Goal: Information Seeking & Learning: Check status

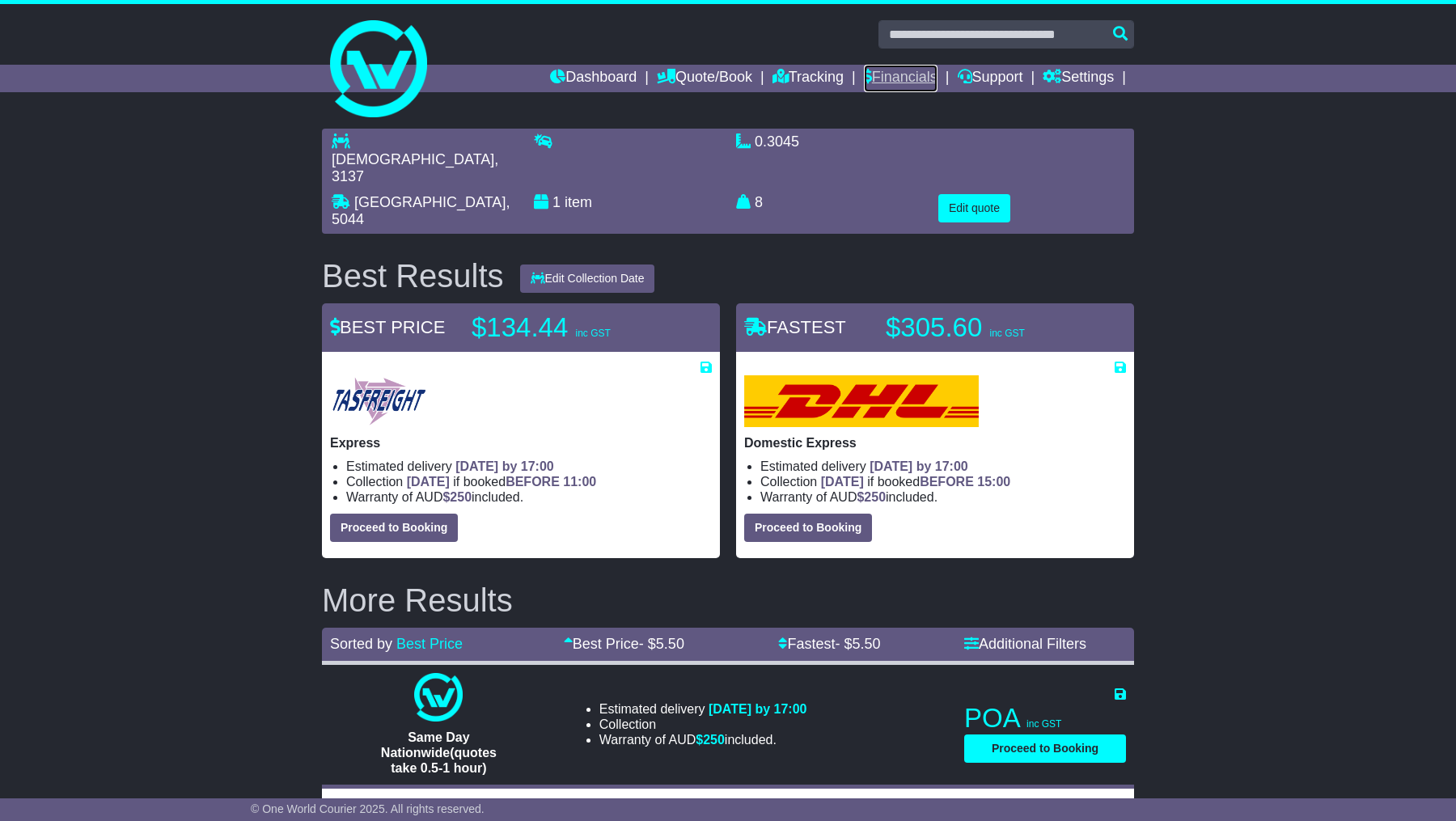
click at [894, 73] on link "Financials" at bounding box center [900, 78] width 74 height 27
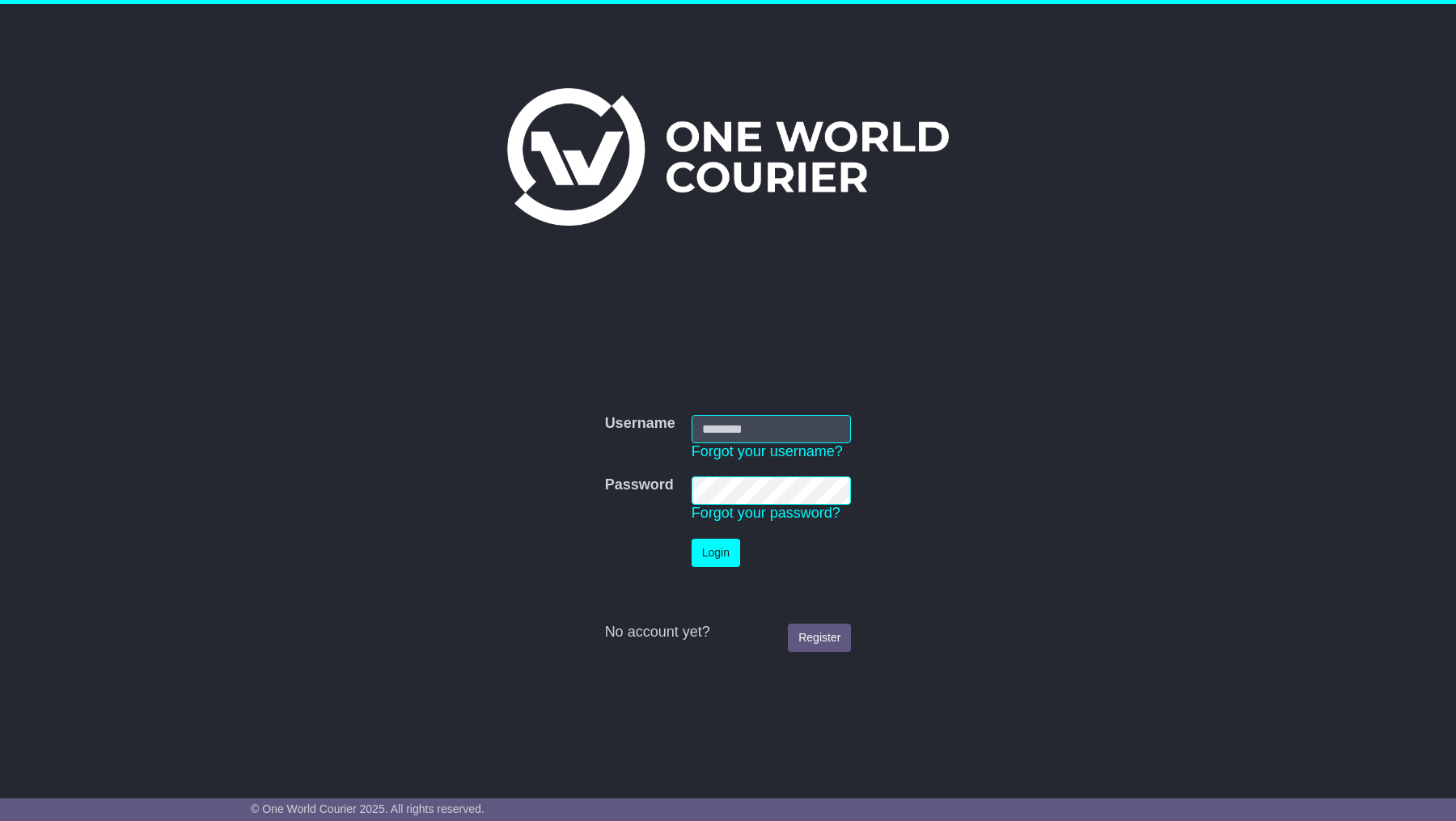
type input "**********"
click at [713, 557] on button "Login" at bounding box center [715, 552] width 48 height 28
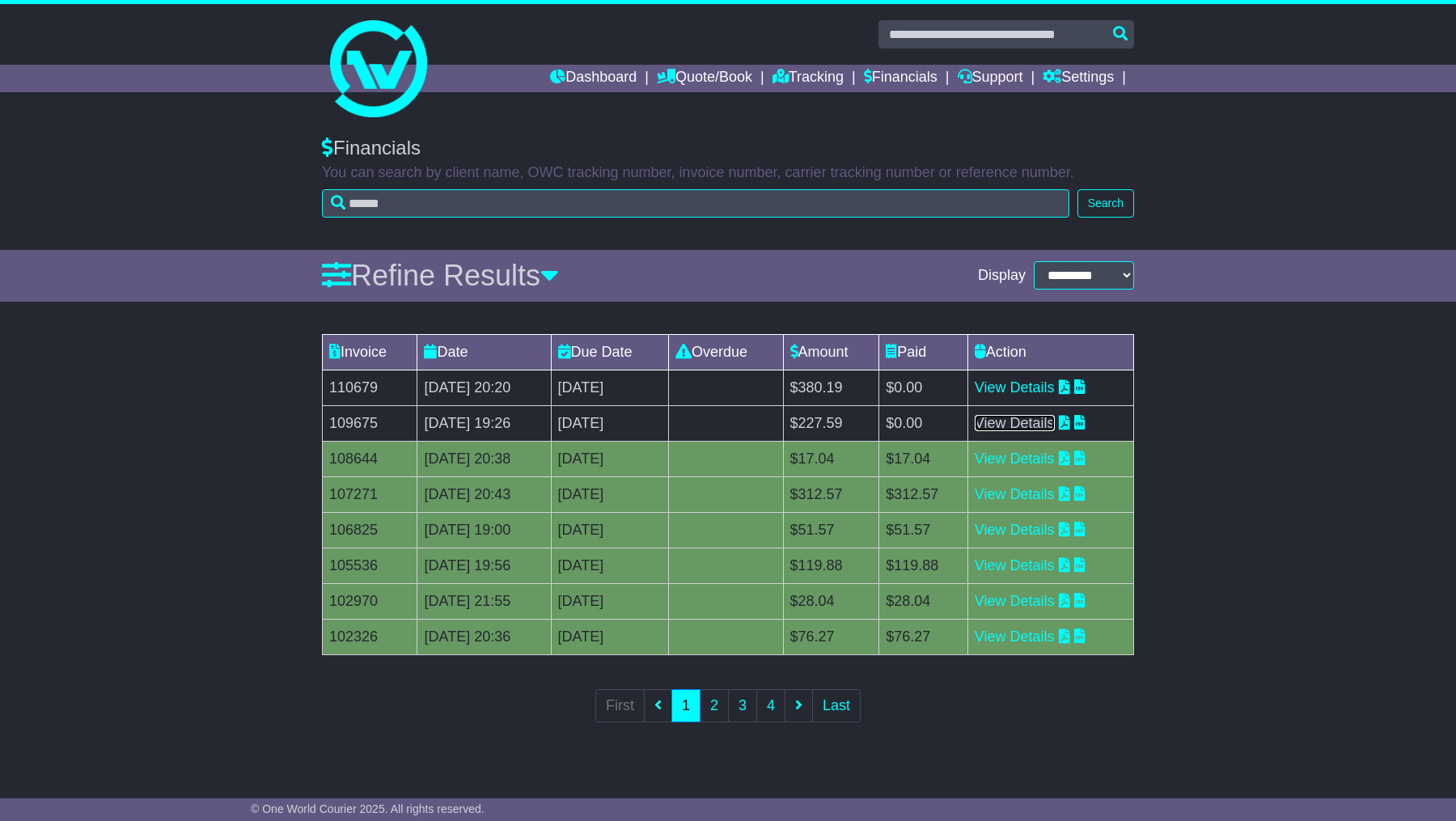
click at [1029, 418] on link "View Details" at bounding box center [1015, 424] width 80 height 16
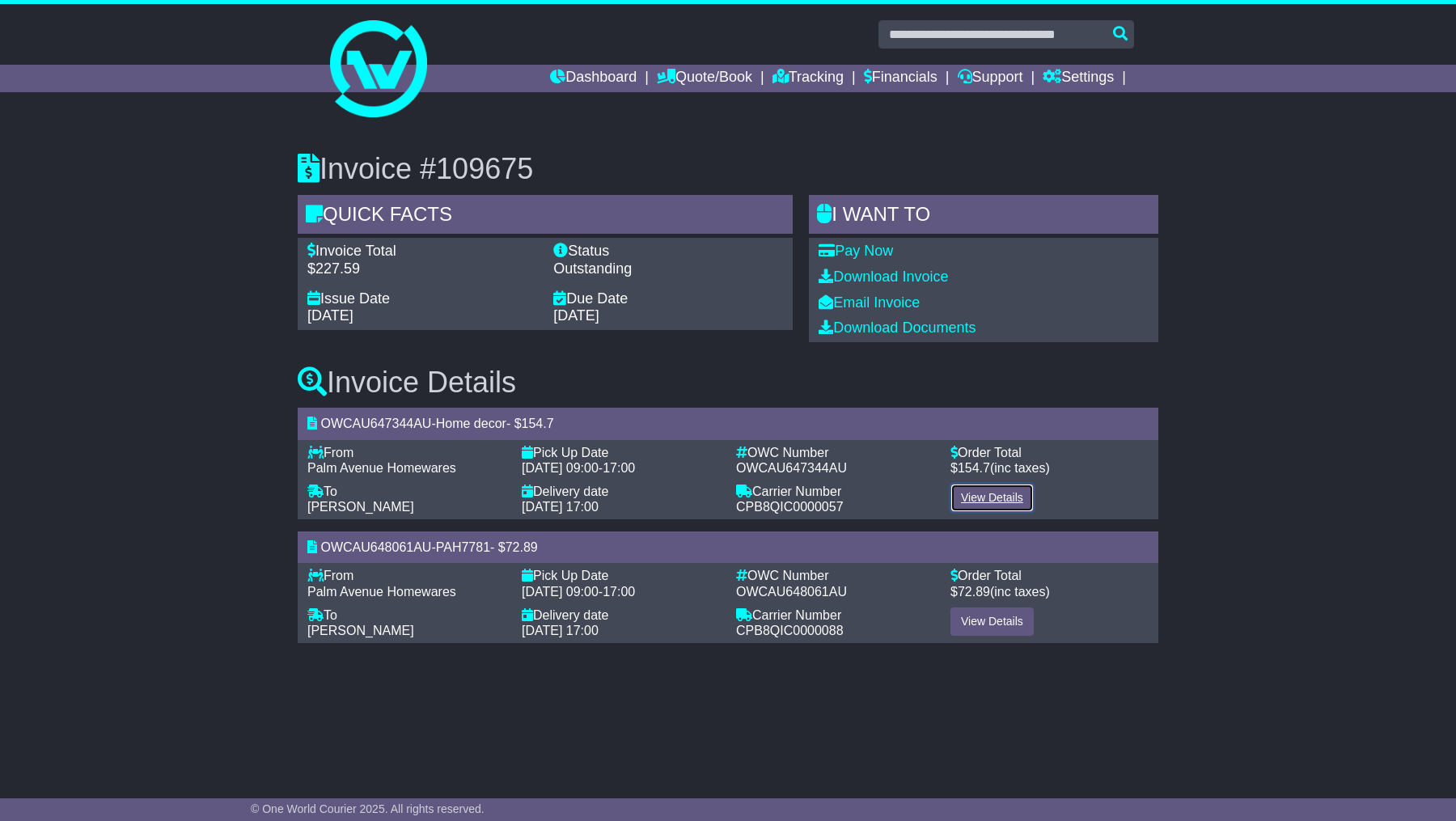
click at [957, 502] on link "View Details" at bounding box center [991, 498] width 83 height 28
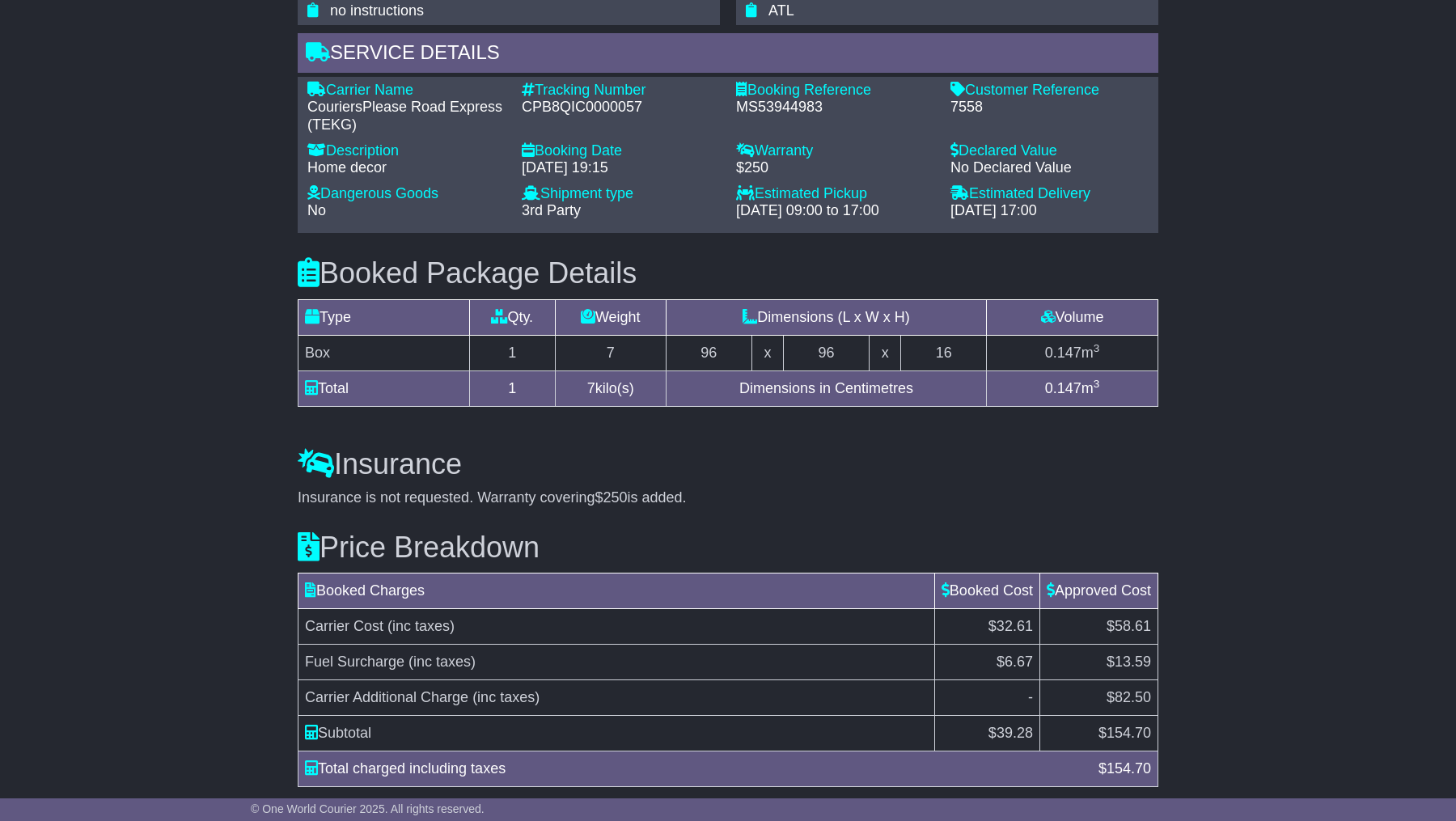
scroll to position [1227, 0]
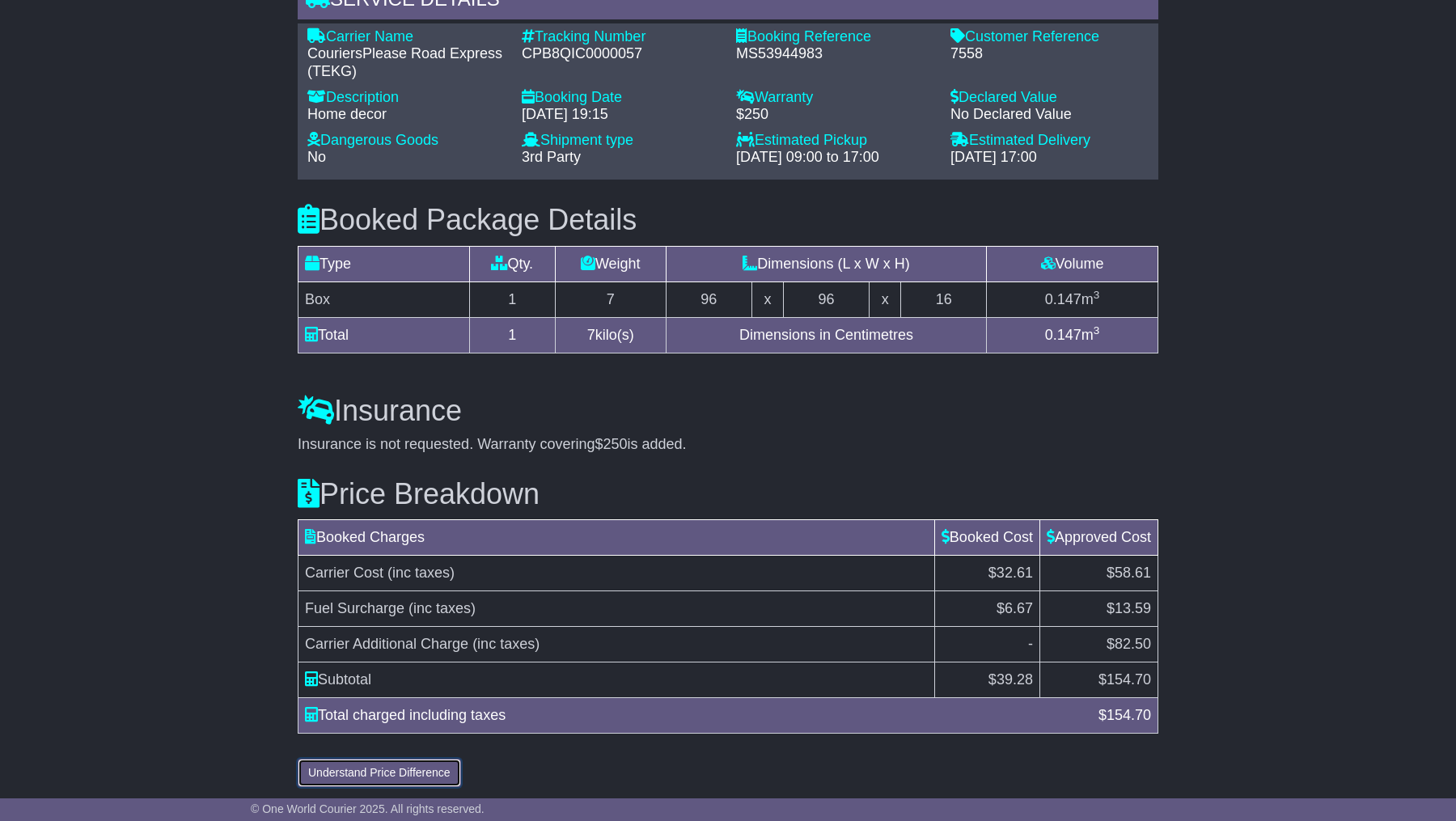
click at [405, 762] on button "Understand Price Difference" at bounding box center [379, 773] width 163 height 28
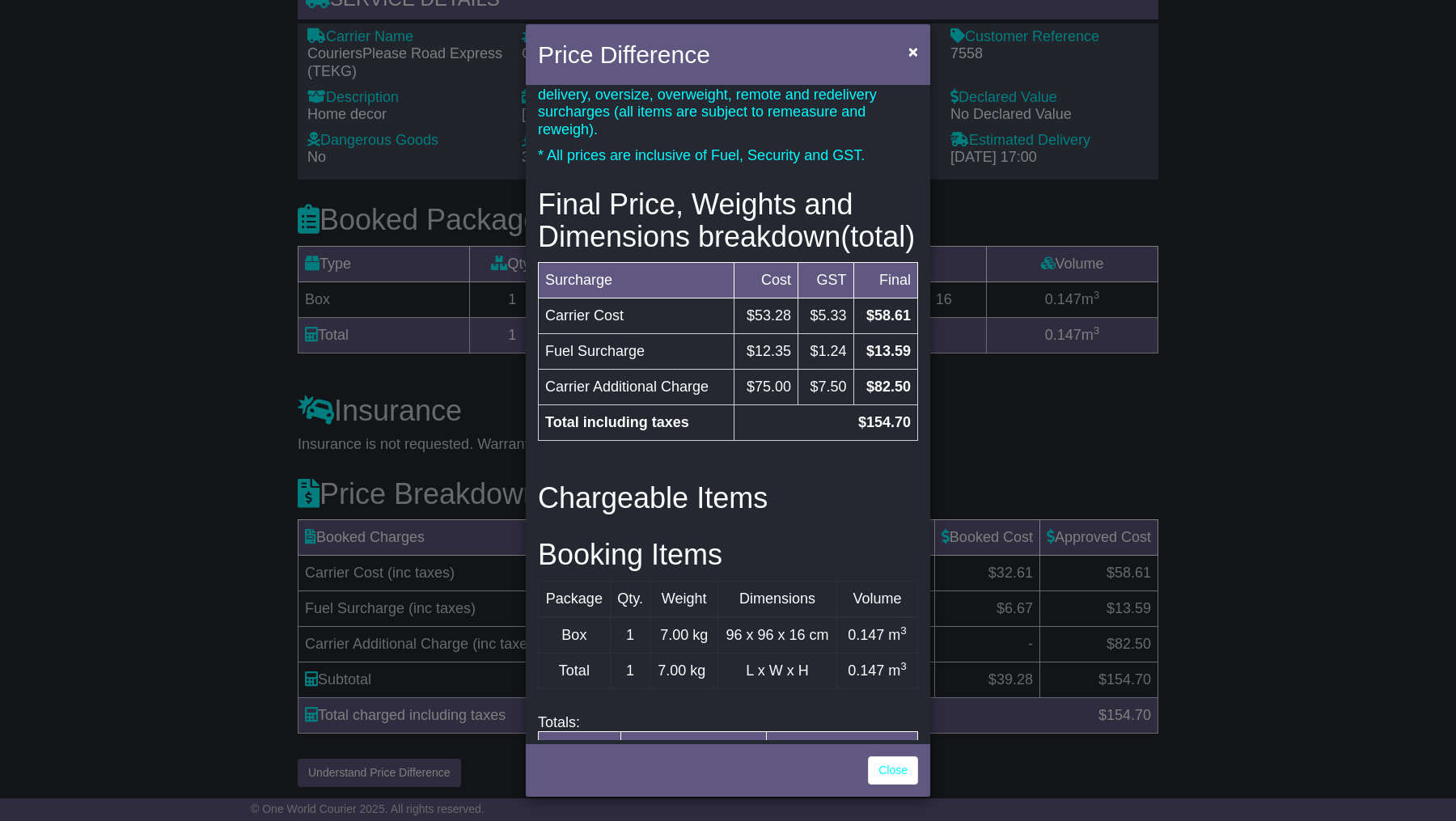
scroll to position [0, 0]
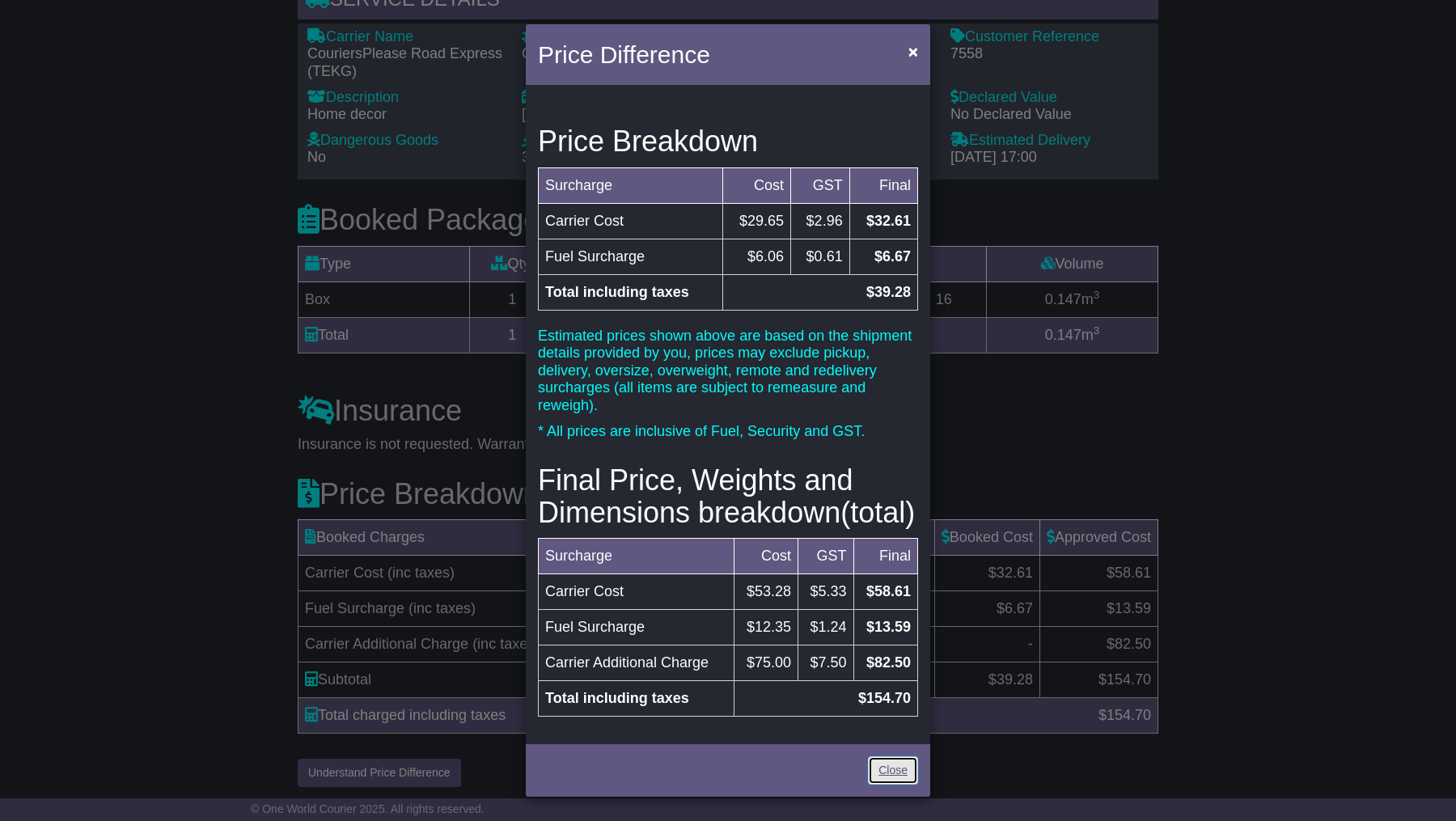
click at [877, 780] on link "Close" at bounding box center [893, 770] width 50 height 28
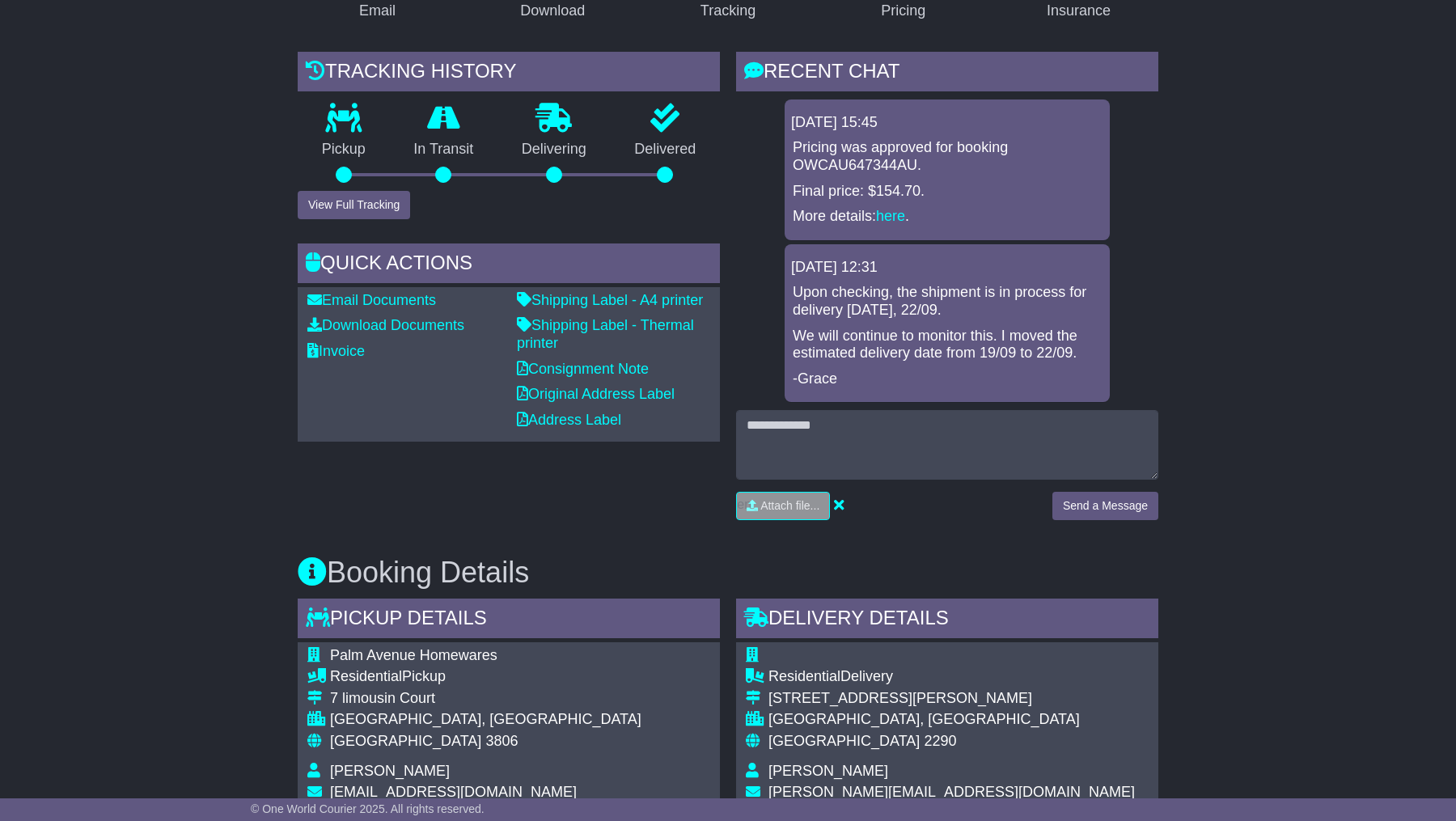
scroll to position [335, 0]
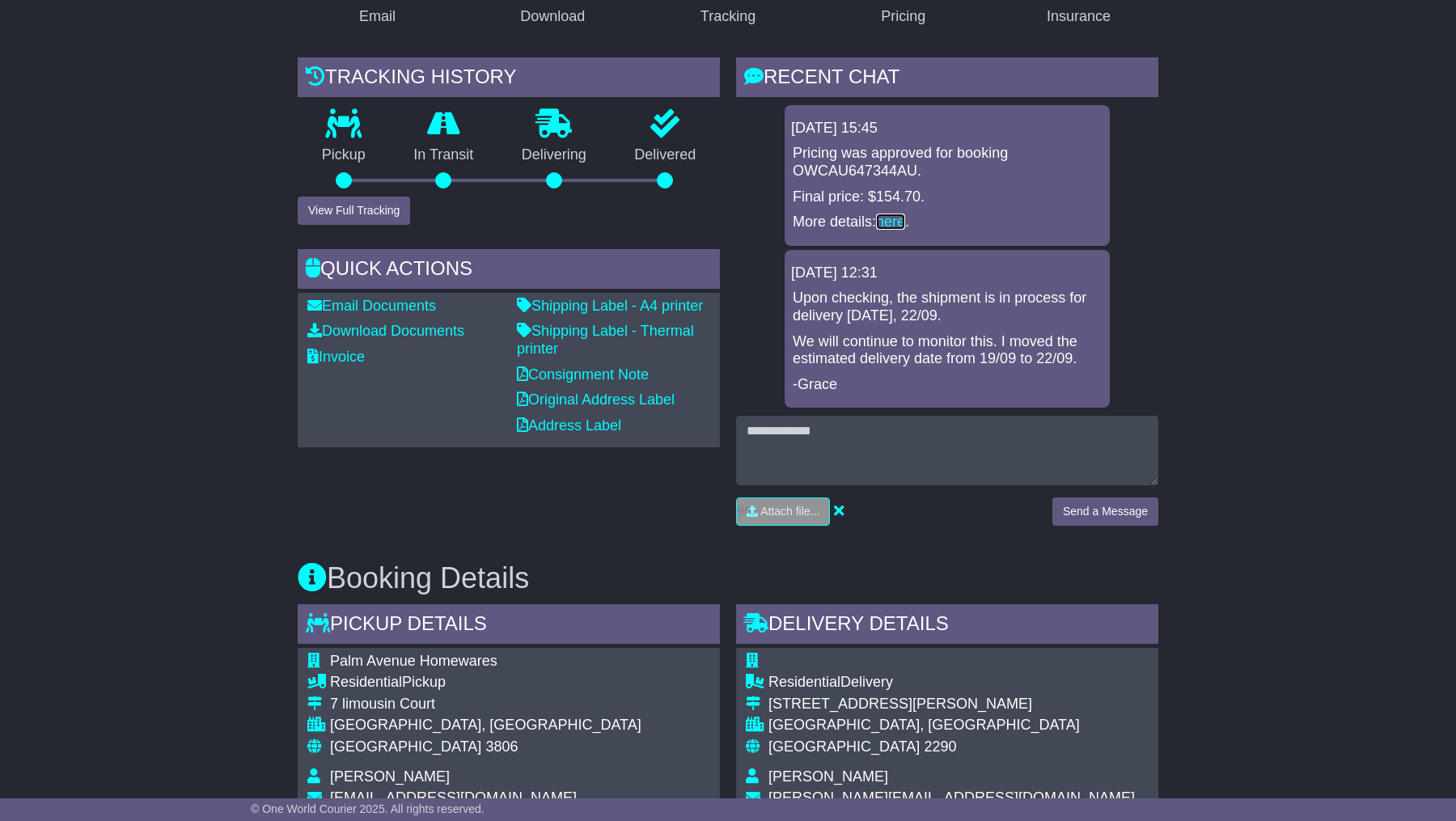
click at [890, 220] on link "here" at bounding box center [891, 221] width 29 height 16
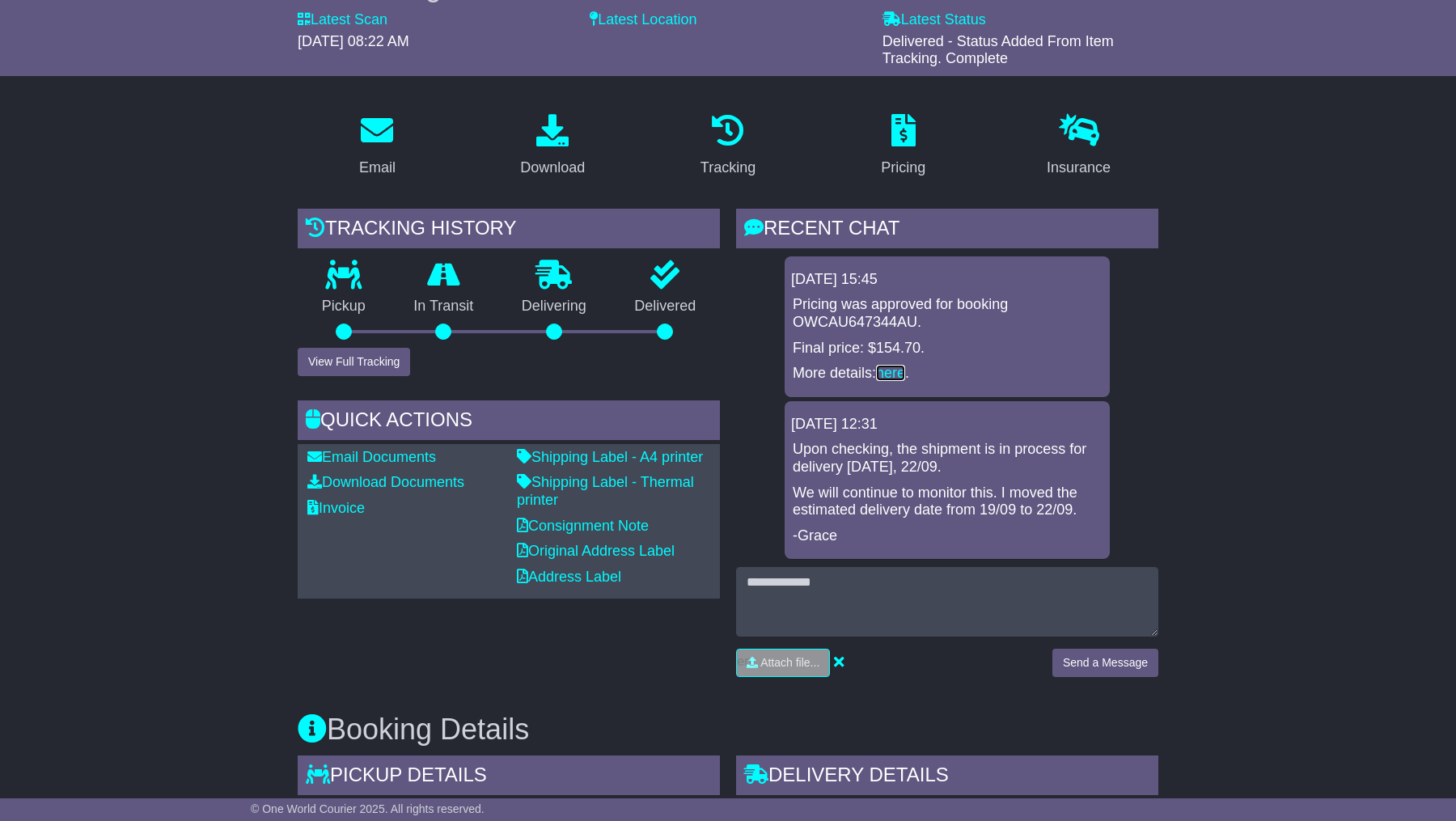
scroll to position [0, 0]
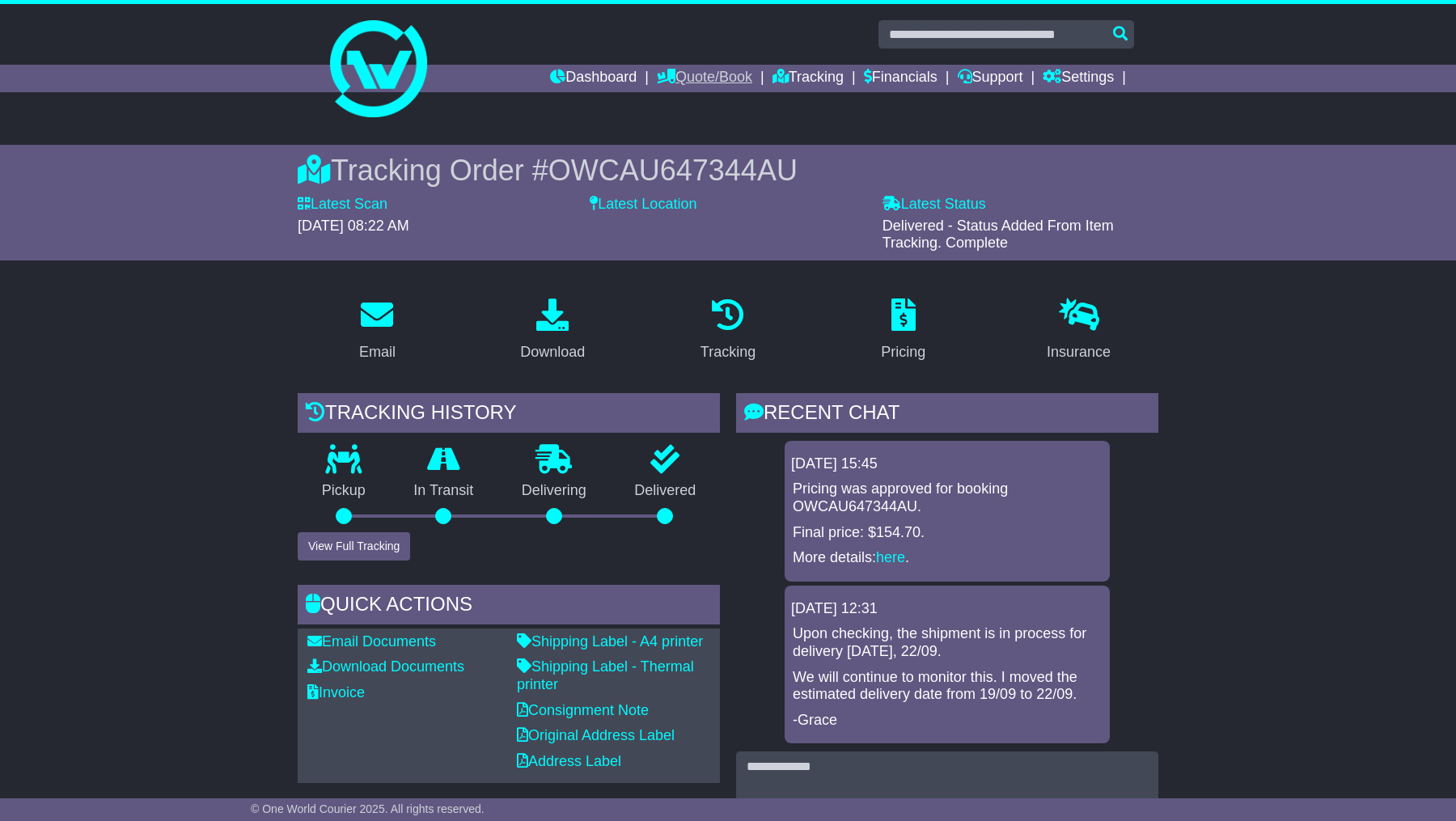
click at [713, 77] on link "Quote/Book" at bounding box center [704, 78] width 96 height 27
click at [708, 97] on link "Domestic" at bounding box center [722, 107] width 128 height 18
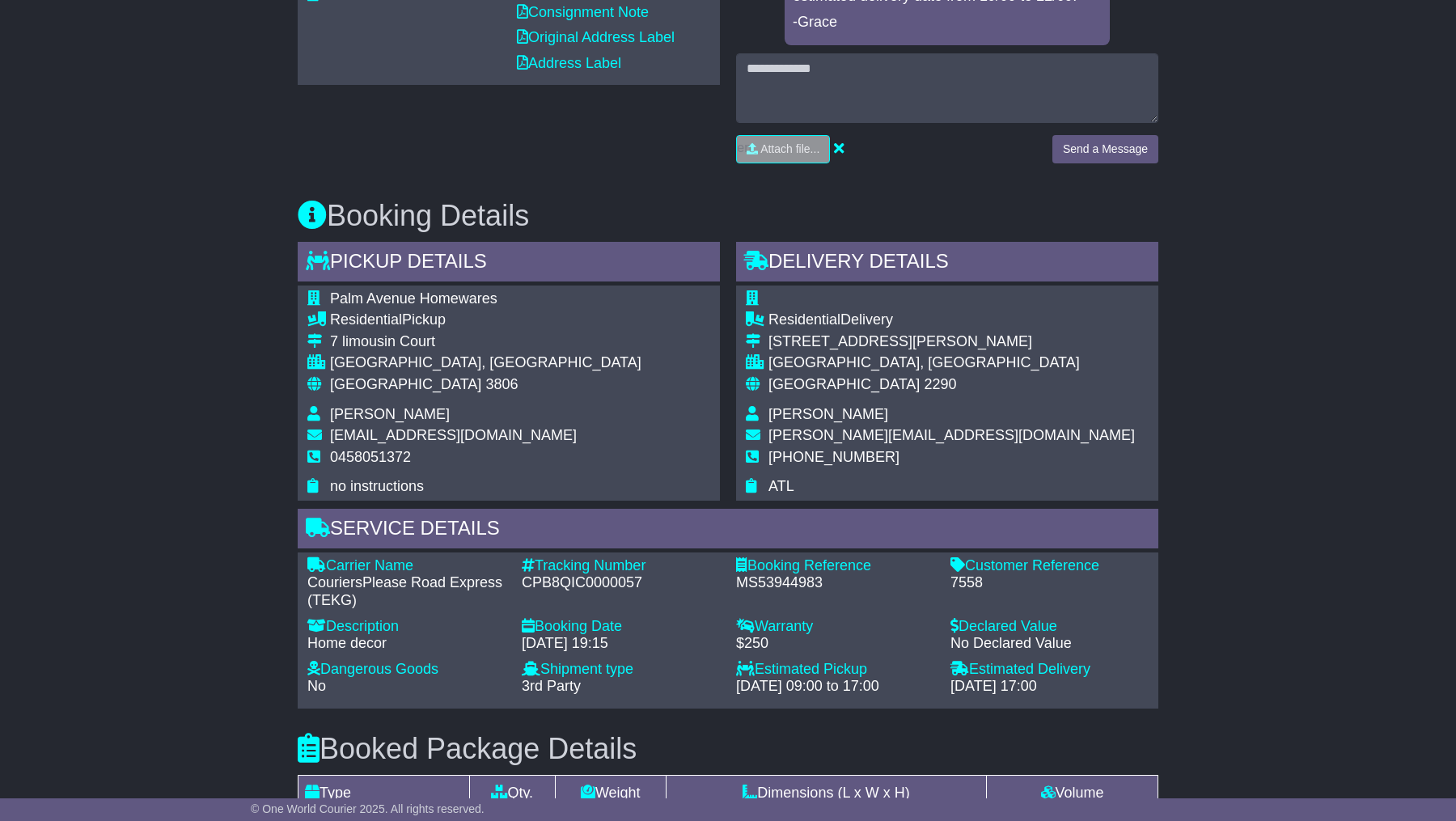
scroll to position [645, 0]
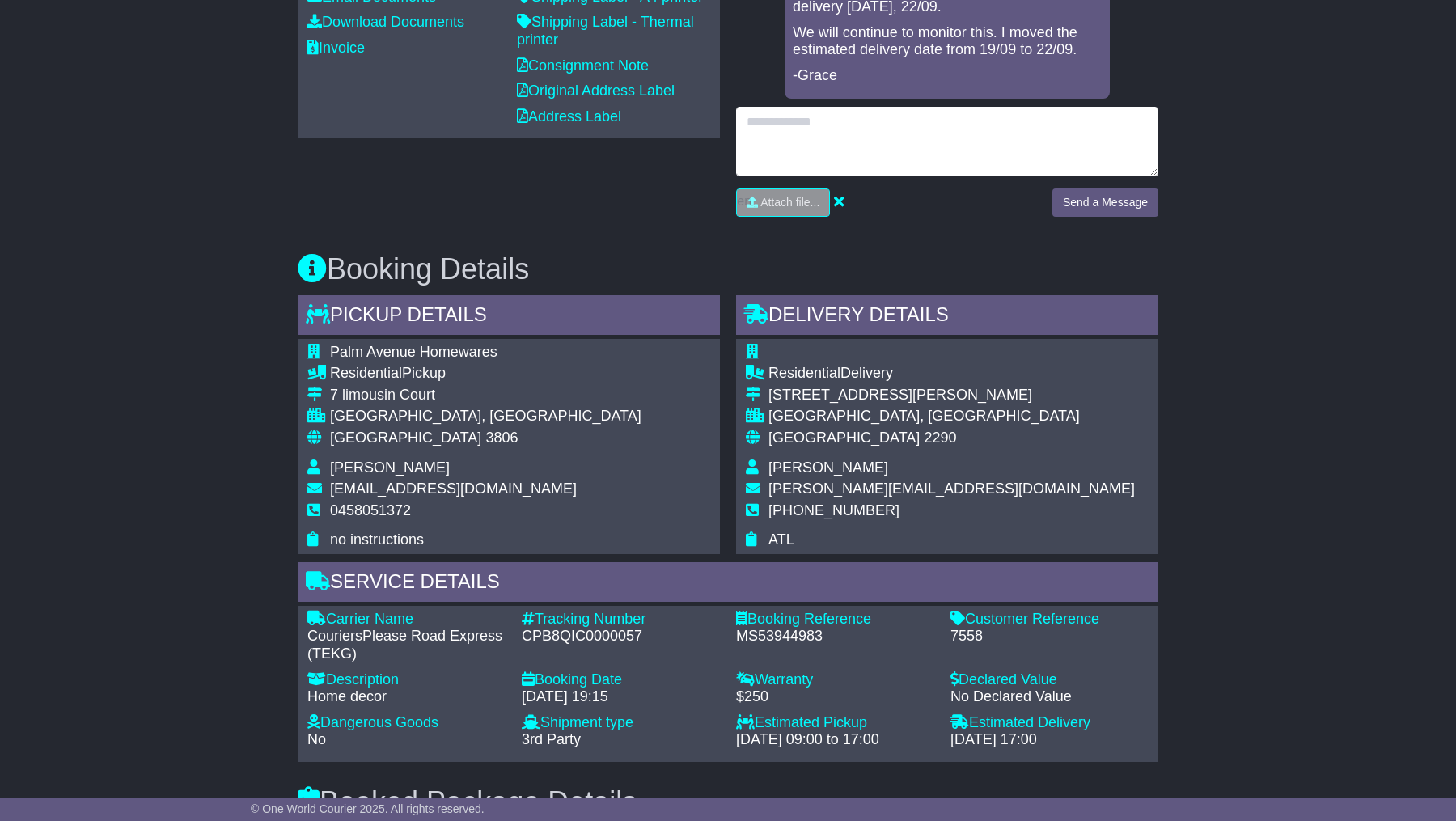
click at [875, 134] on textarea at bounding box center [948, 141] width 423 height 69
drag, startPoint x: 875, startPoint y: 134, endPoint x: 875, endPoint y: 47, distance: 87.0
click at [1087, 126] on textarea "**********" at bounding box center [948, 141] width 423 height 69
click at [1149, 117] on textarea "**********" at bounding box center [948, 141] width 423 height 69
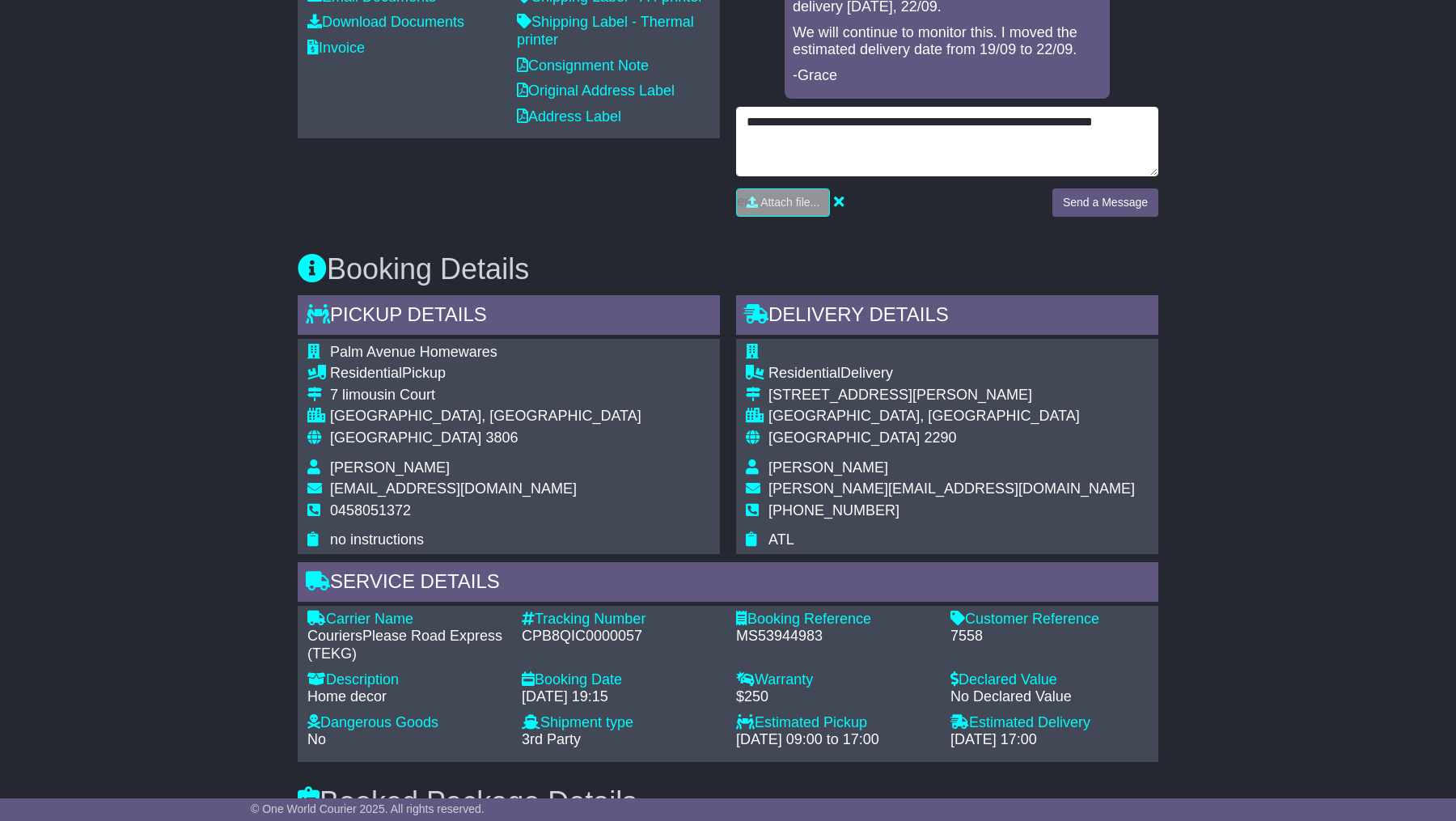
click at [882, 123] on textarea "**********" at bounding box center [948, 141] width 423 height 69
type textarea "**********"
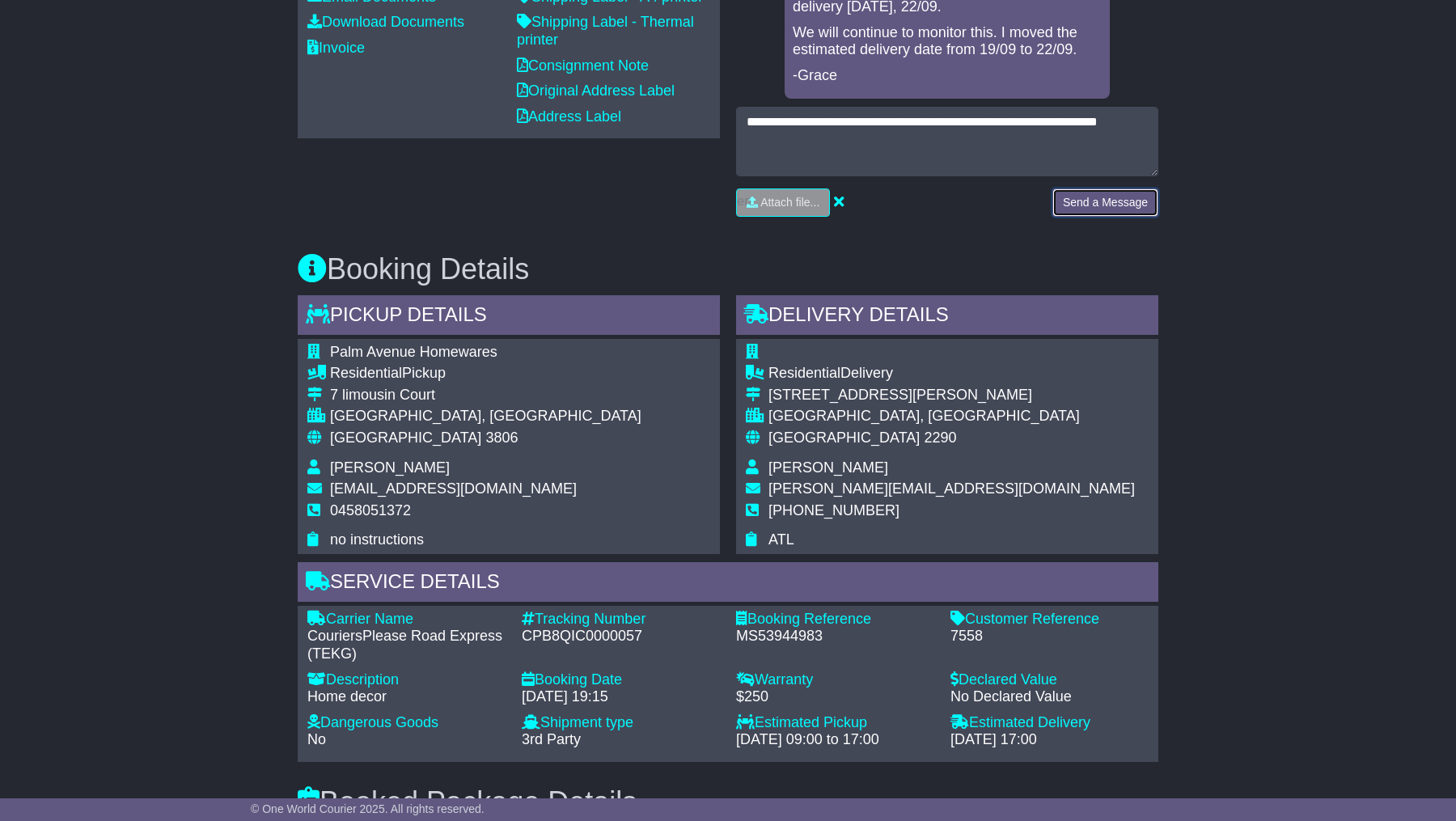
click at [1094, 201] on button "Send a Message" at bounding box center [1105, 202] width 106 height 28
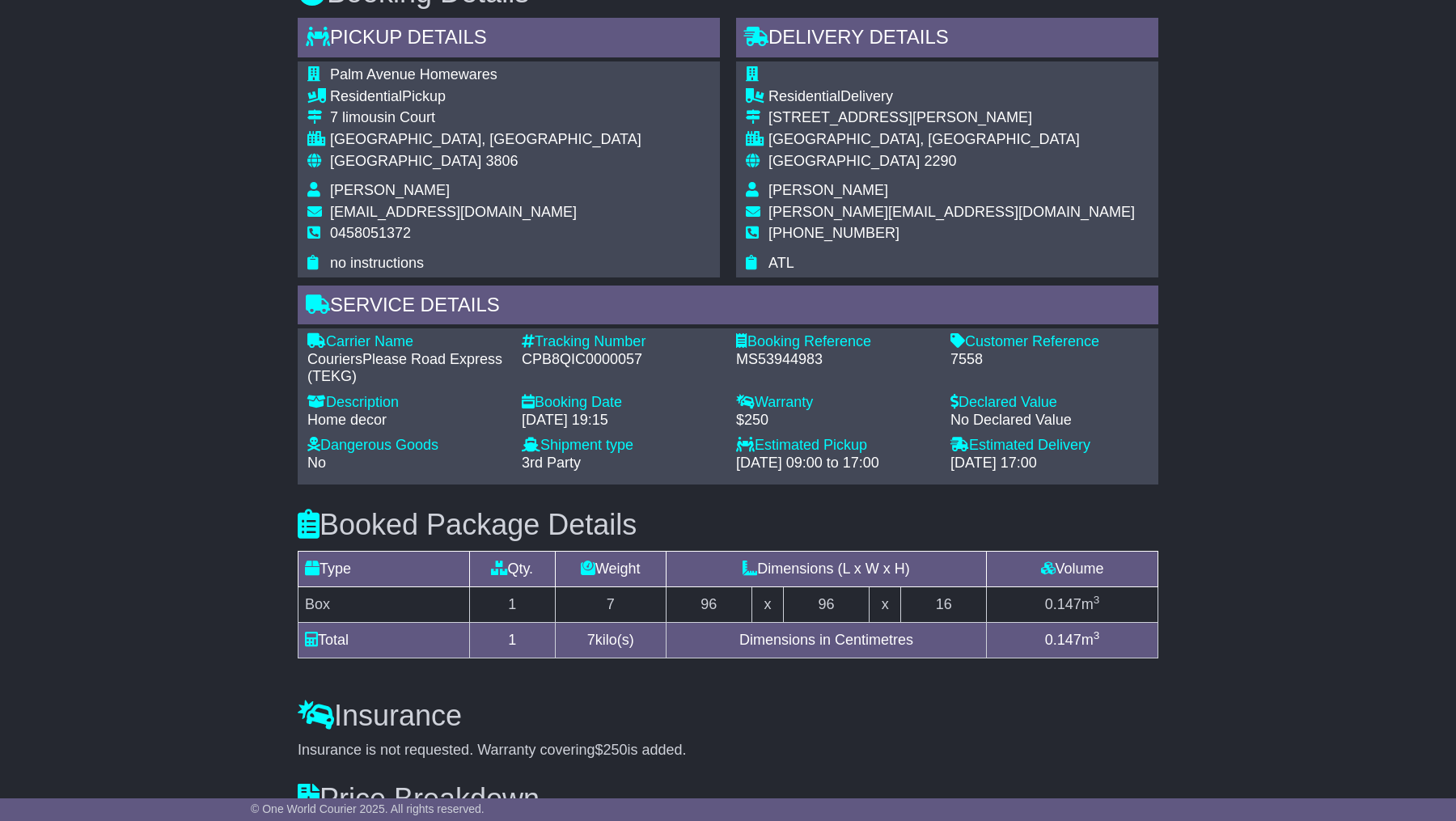
scroll to position [959, 0]
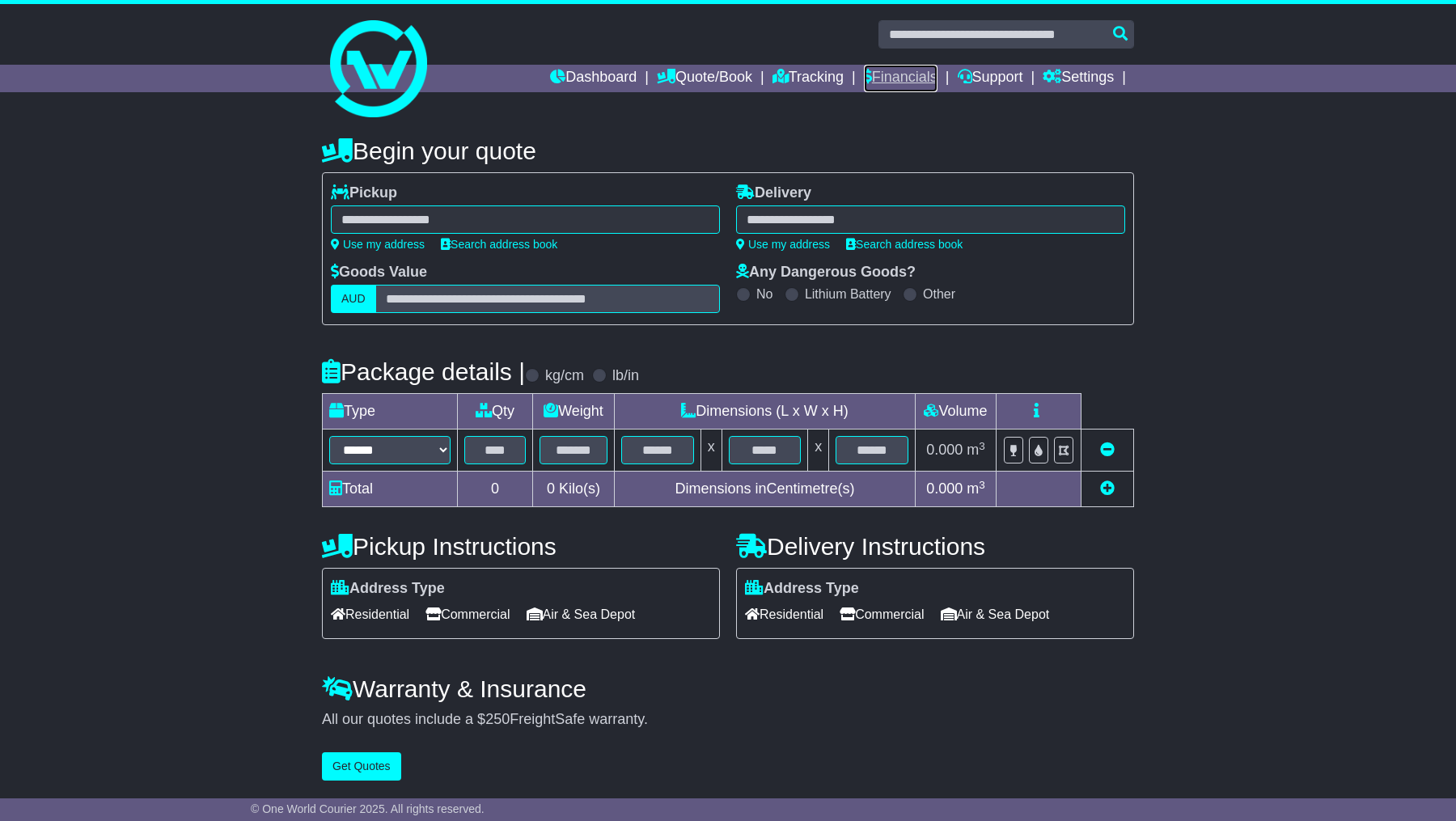
click at [898, 73] on link "Financials" at bounding box center [900, 78] width 74 height 27
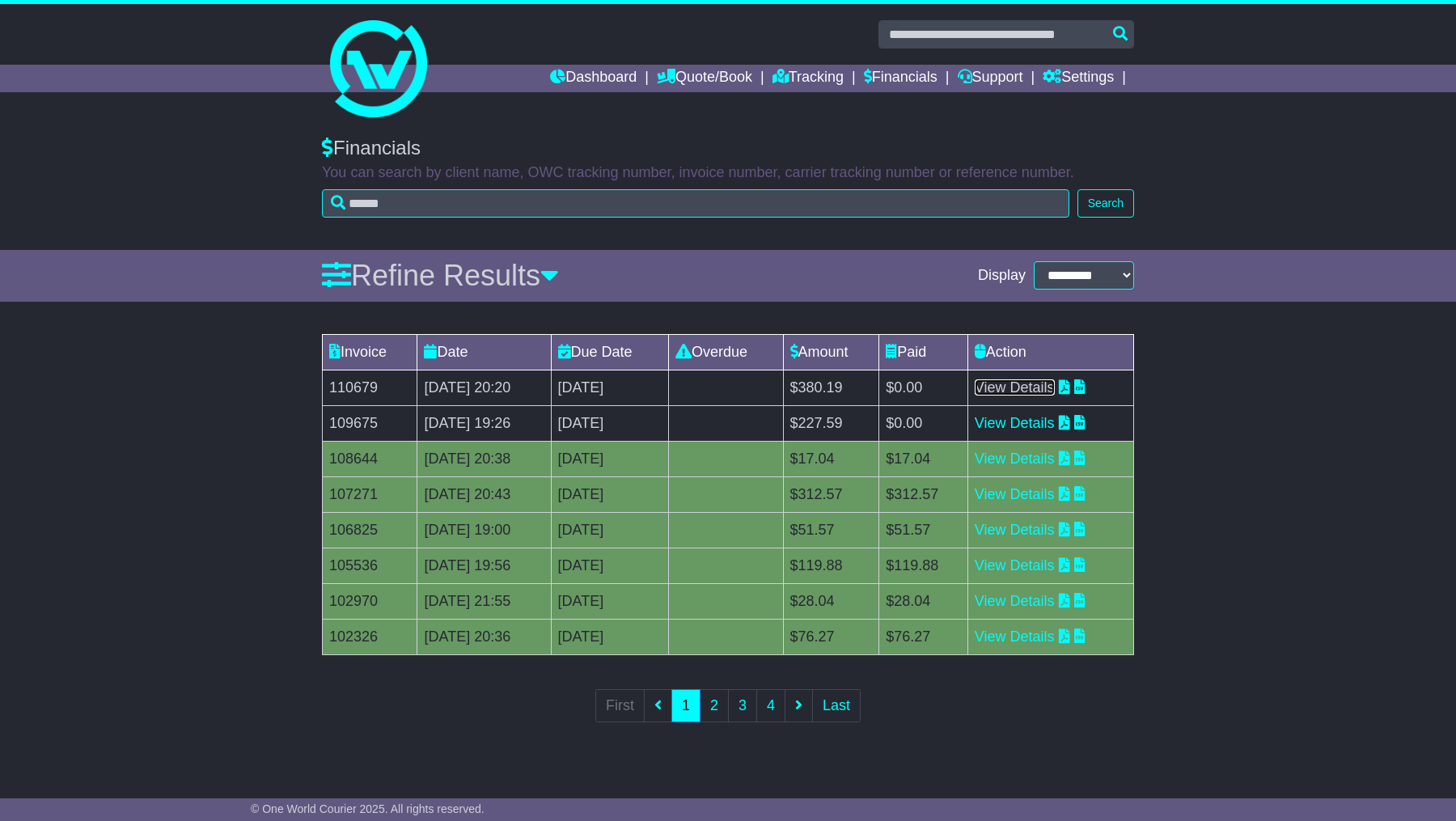
click at [1023, 379] on link "View Details" at bounding box center [1015, 387] width 80 height 16
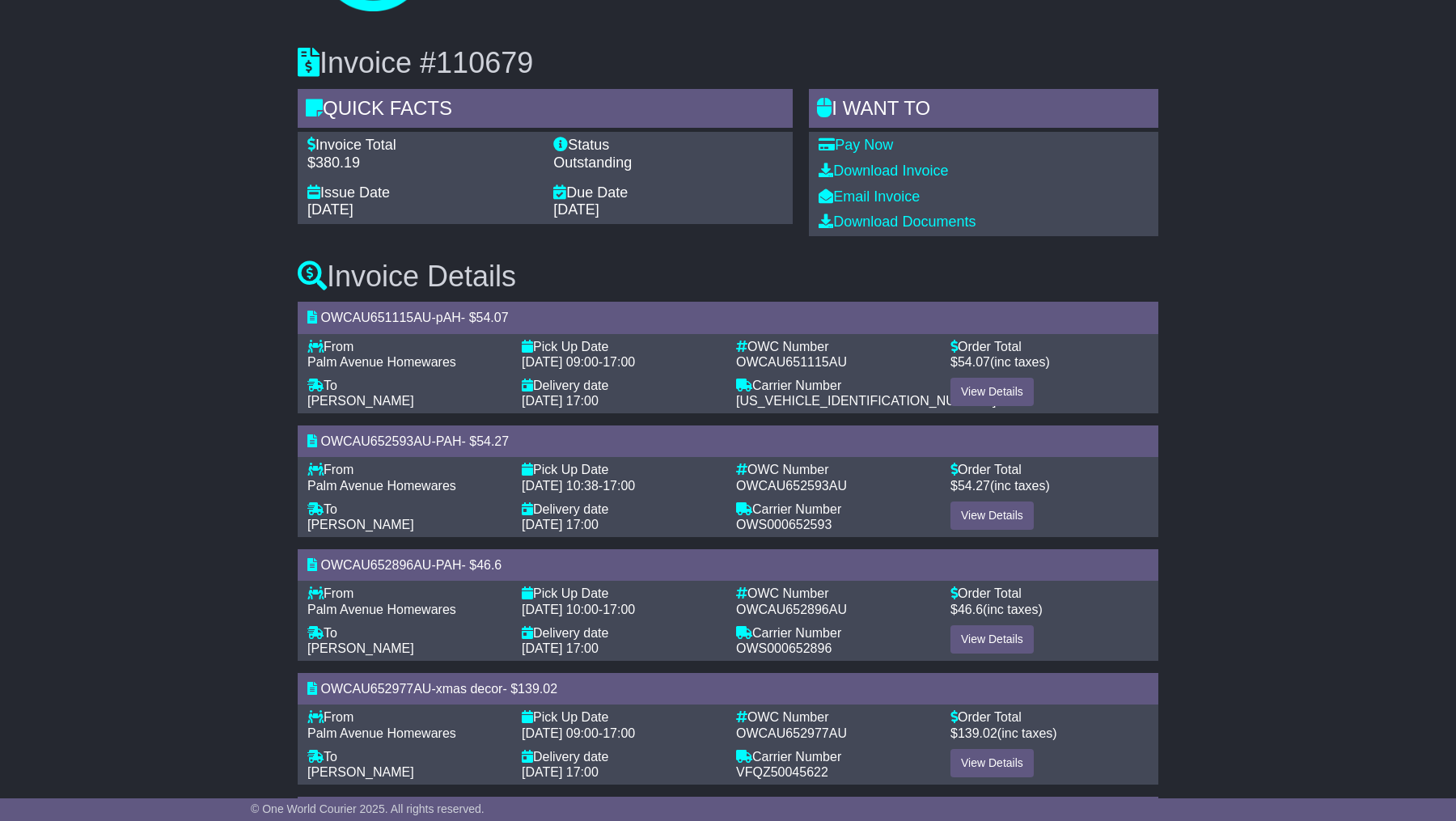
scroll to position [121, 0]
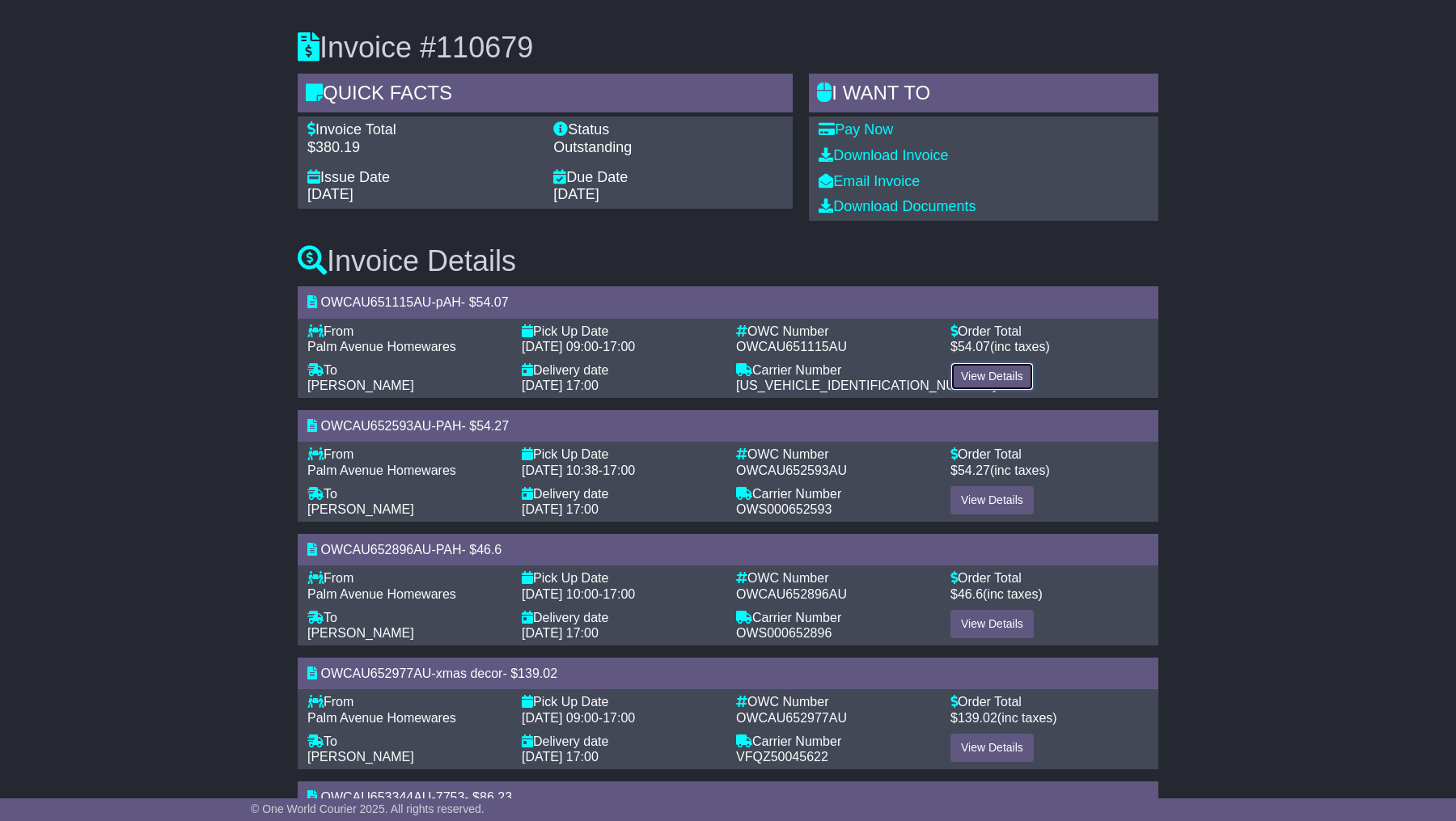
click at [976, 377] on link "View Details" at bounding box center [991, 376] width 83 height 28
click at [990, 505] on link "View Details" at bounding box center [991, 500] width 83 height 28
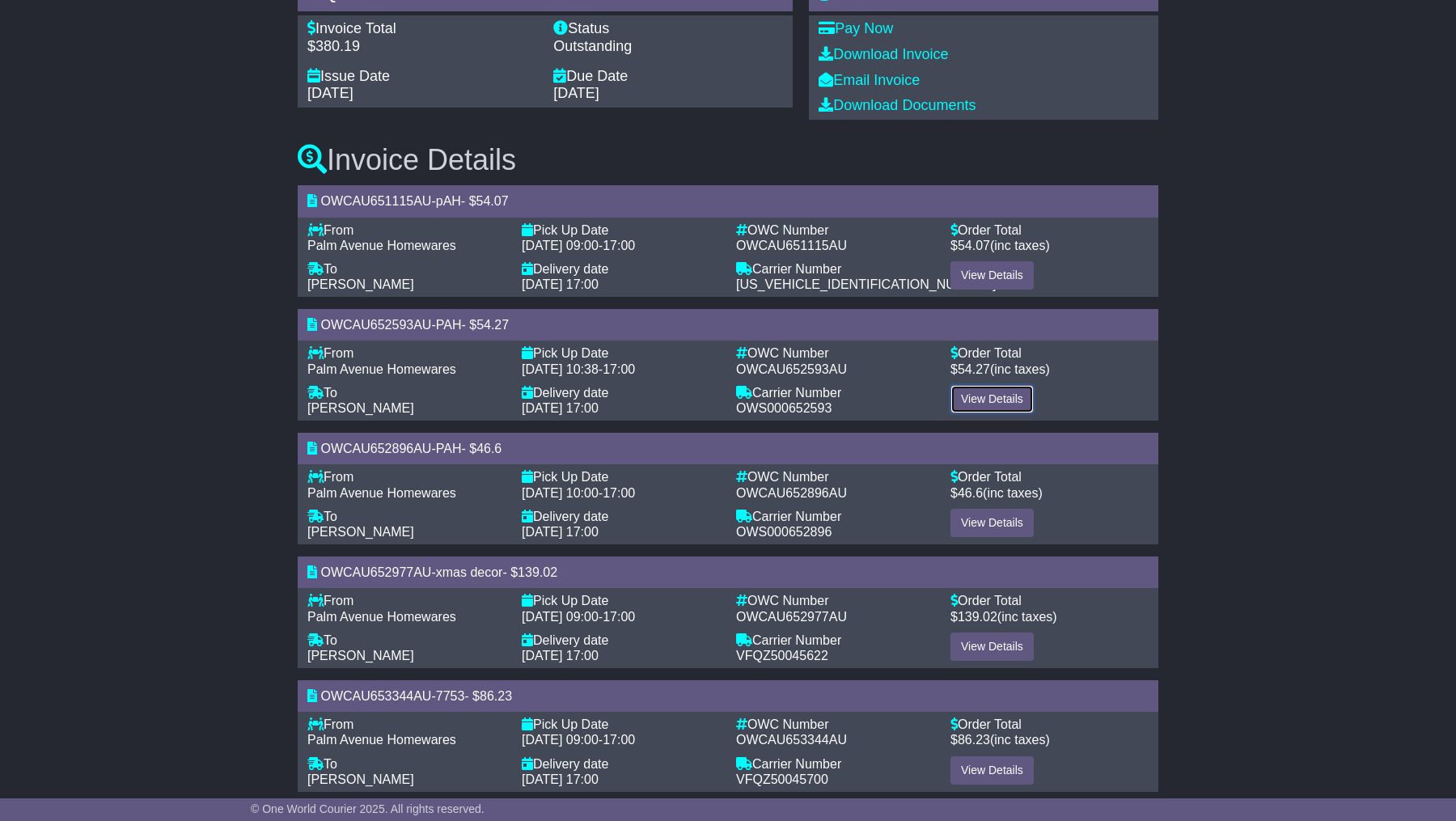
scroll to position [245, 0]
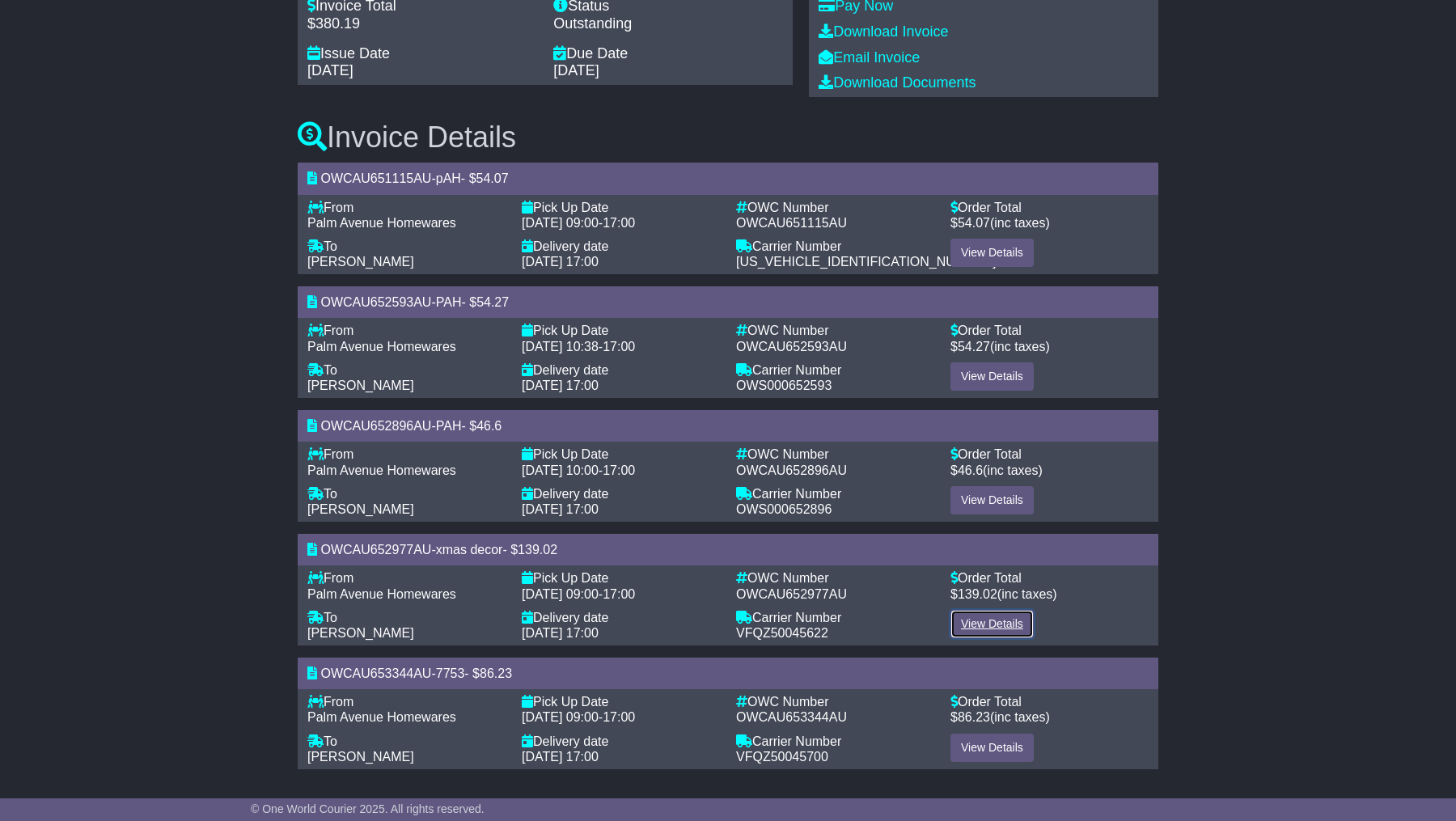
click at [1016, 617] on link "View Details" at bounding box center [991, 624] width 83 height 28
click at [973, 734] on link "View Details" at bounding box center [991, 747] width 83 height 28
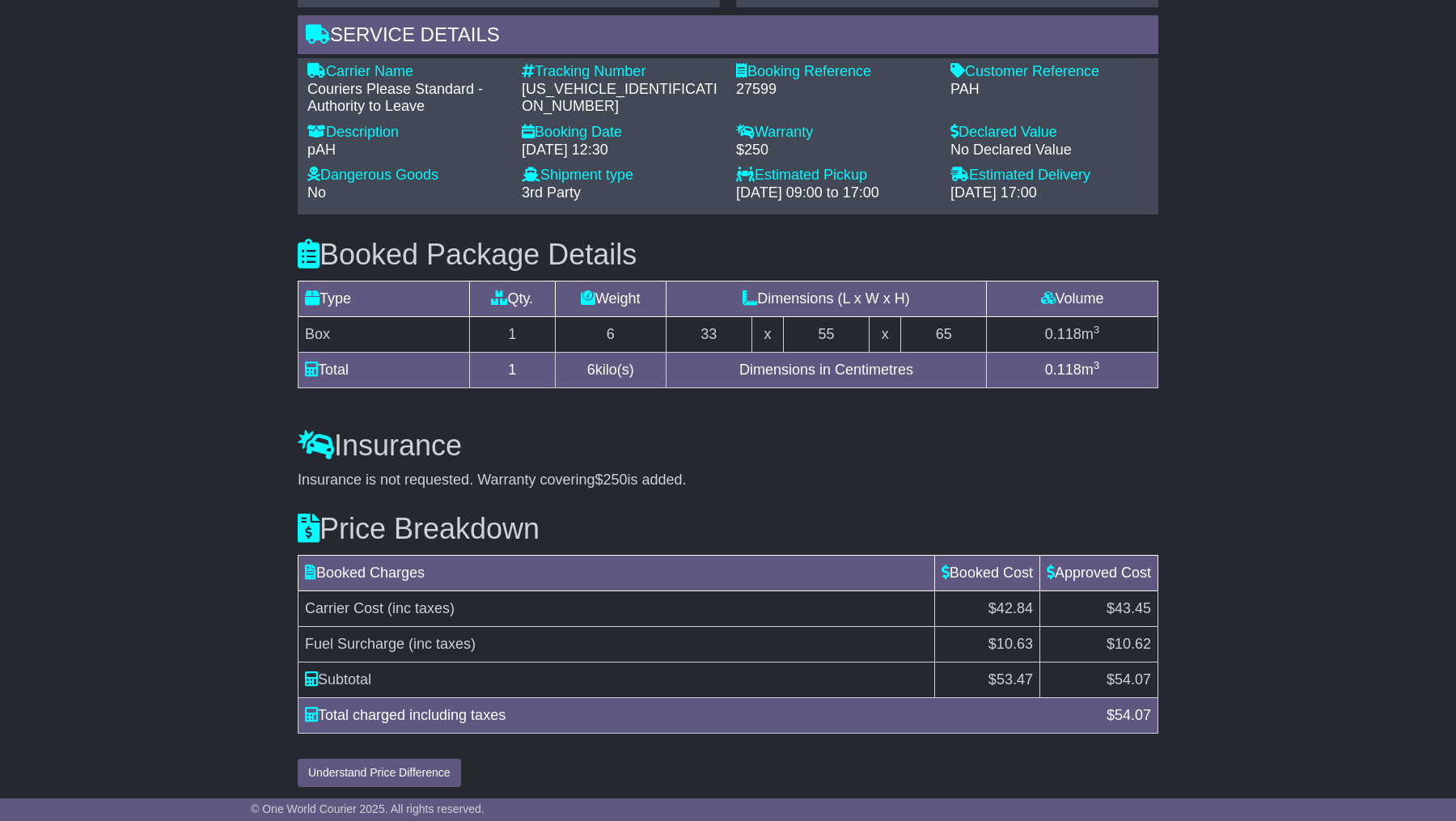
scroll to position [1202, 0]
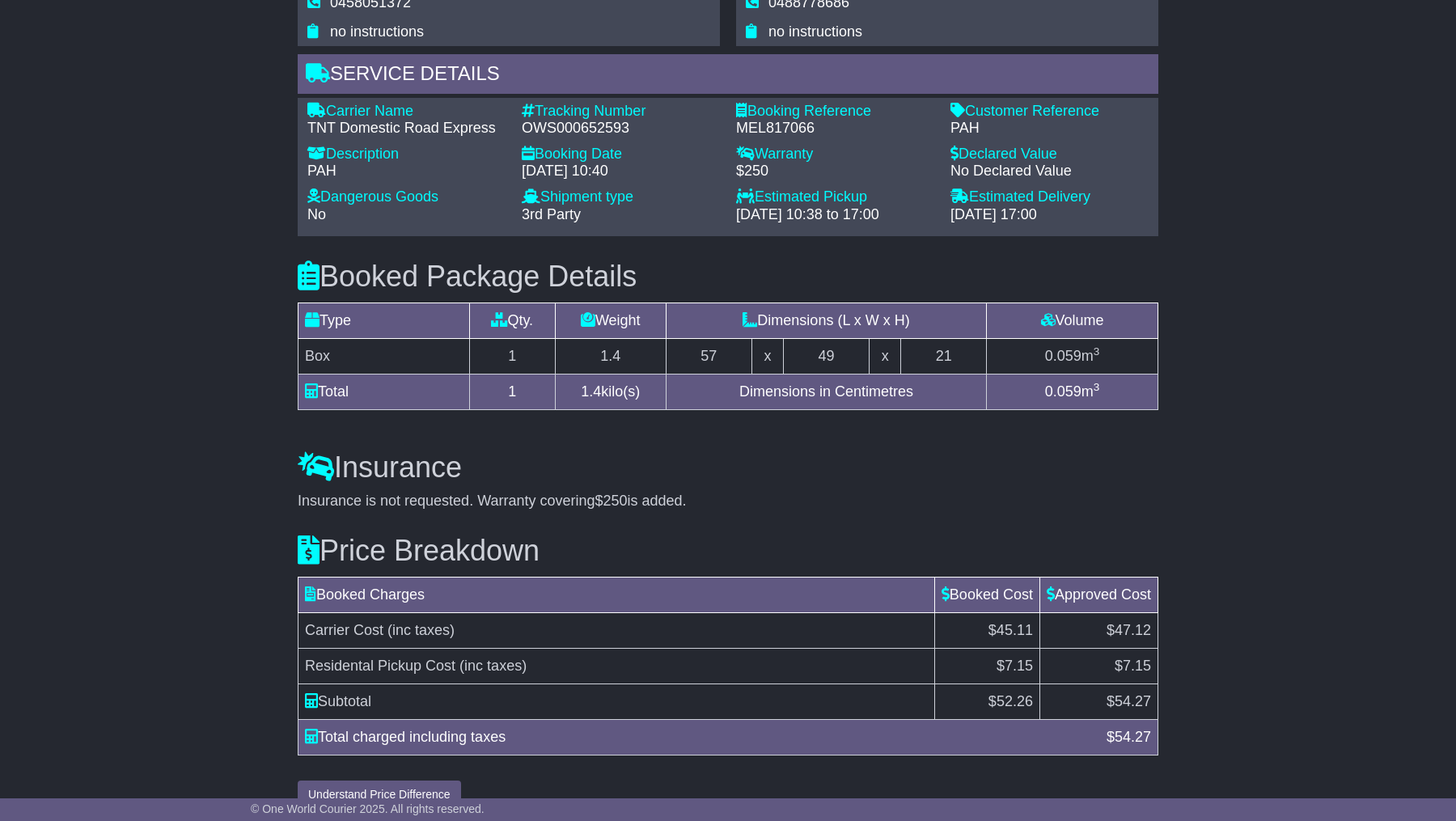
scroll to position [1236, 0]
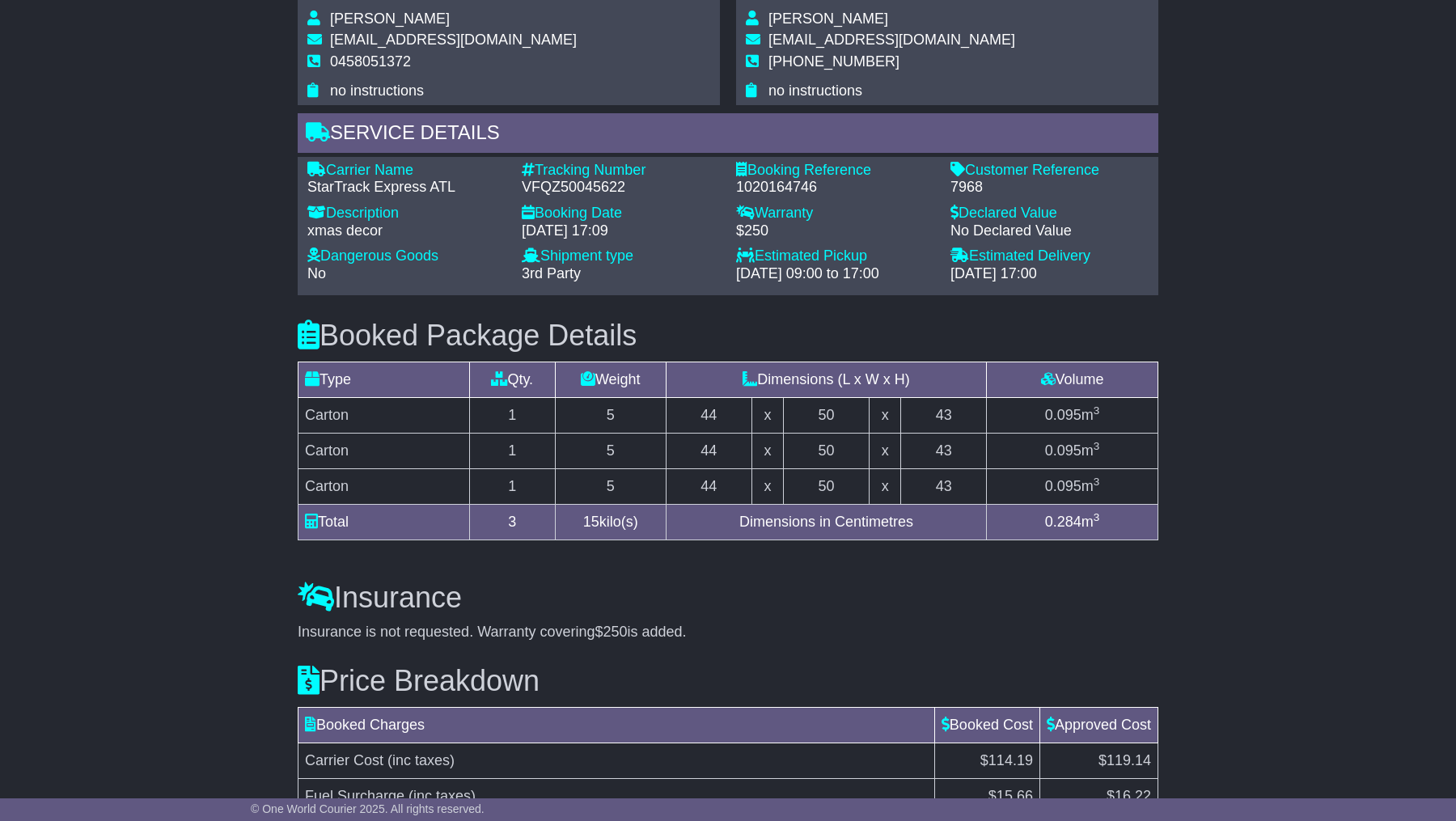
scroll to position [1190, 0]
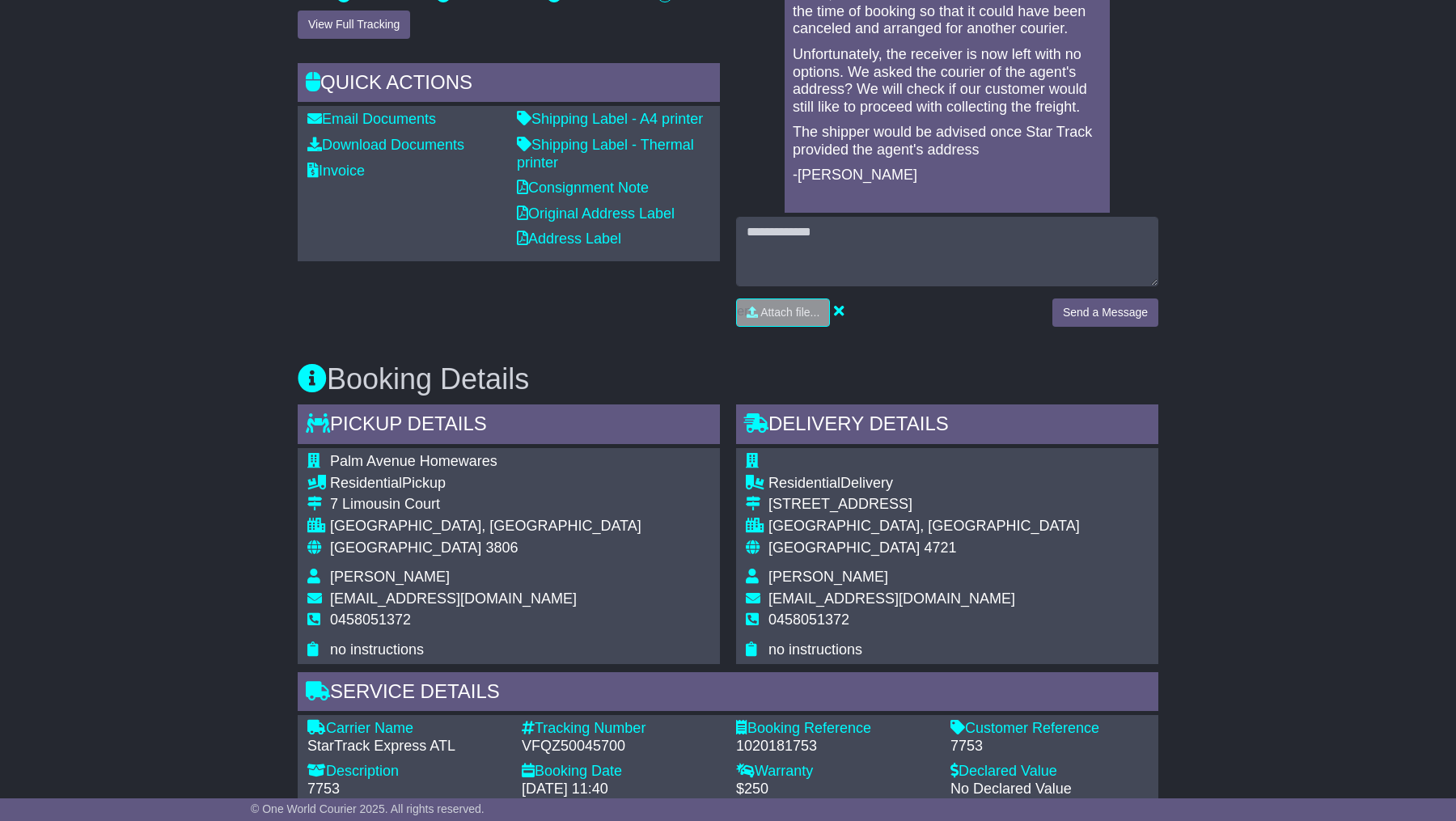
scroll to position [508, 0]
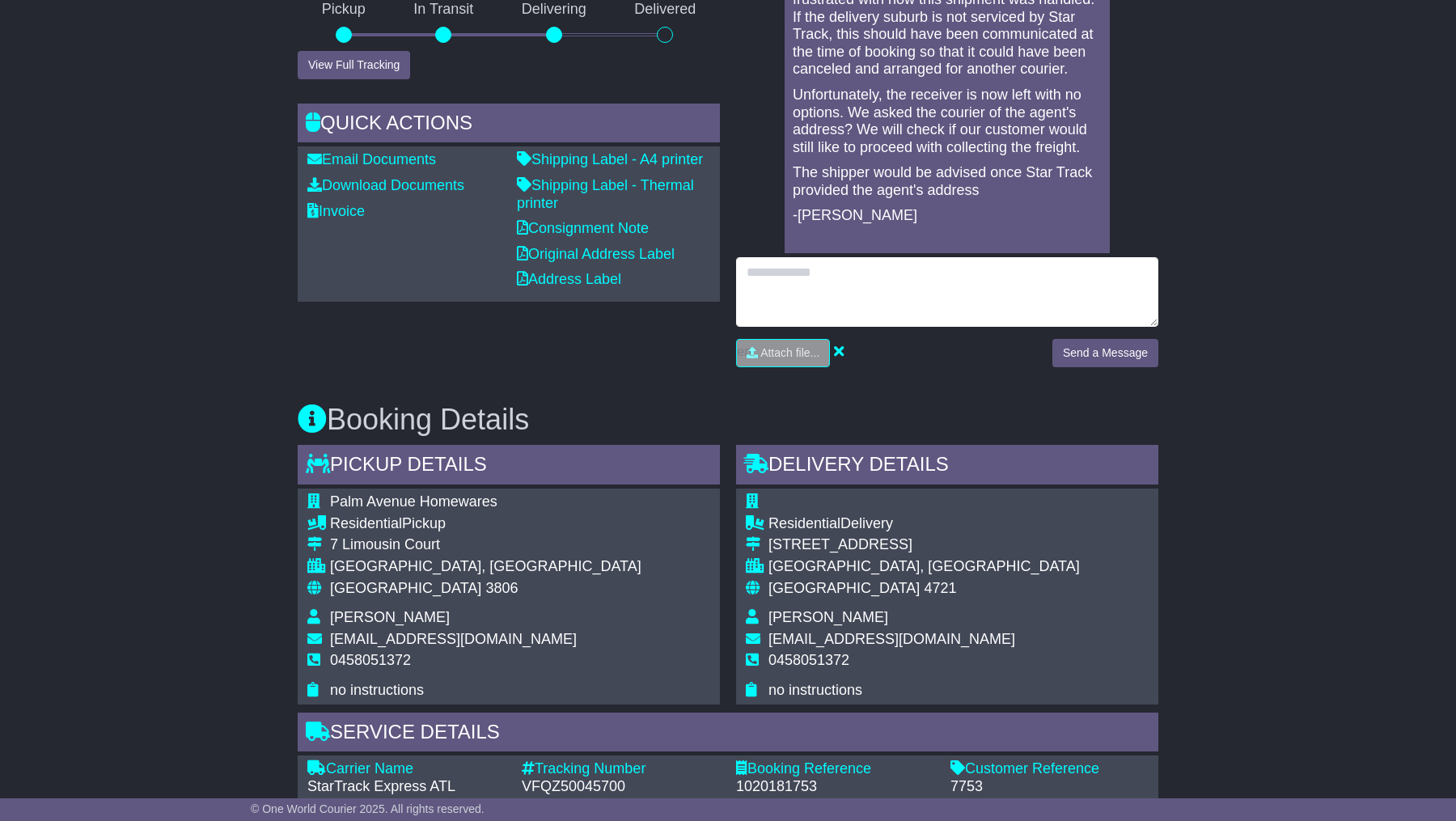
click at [980, 305] on textarea at bounding box center [948, 292] width 423 height 69
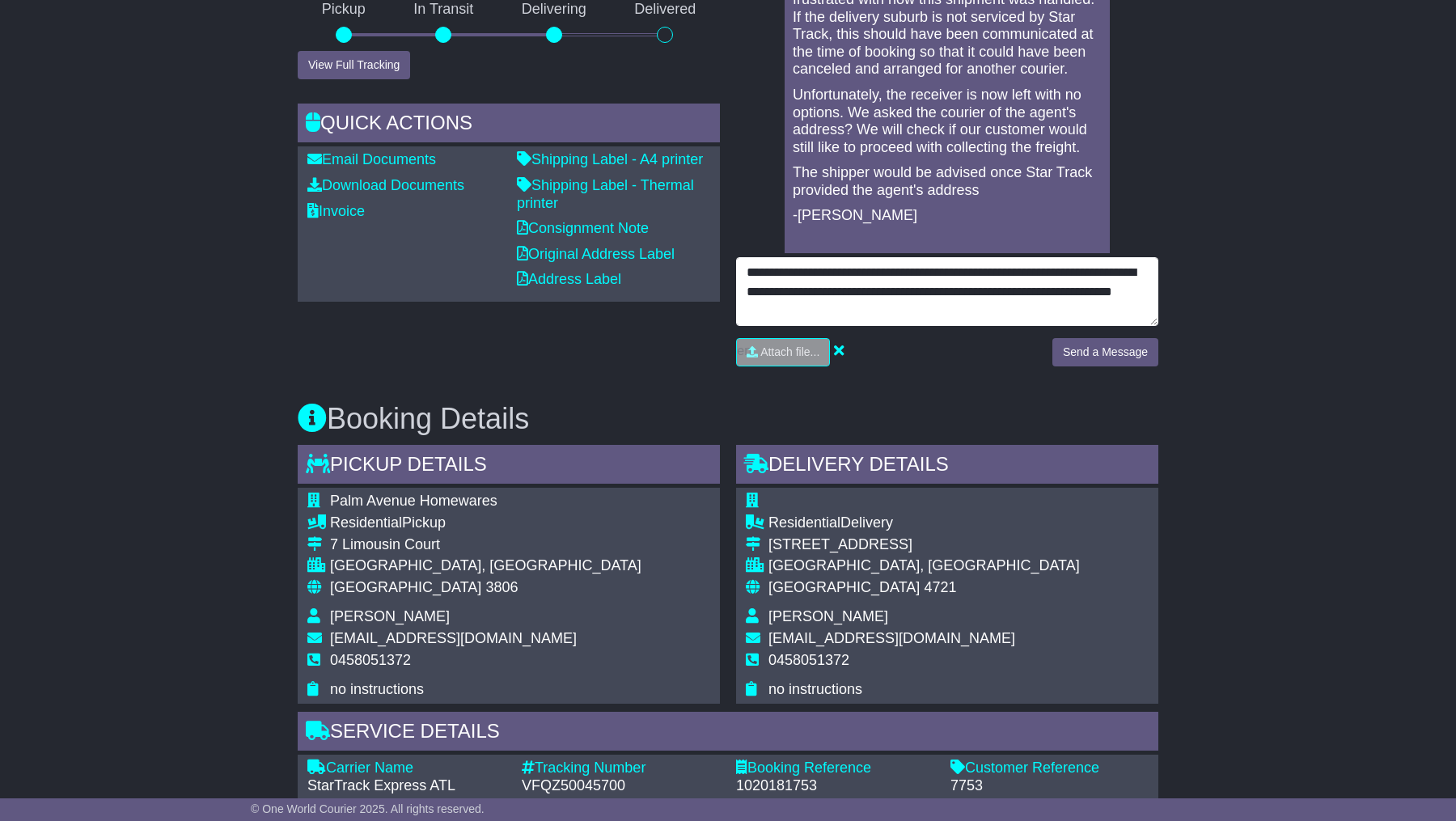
type textarea "**********"
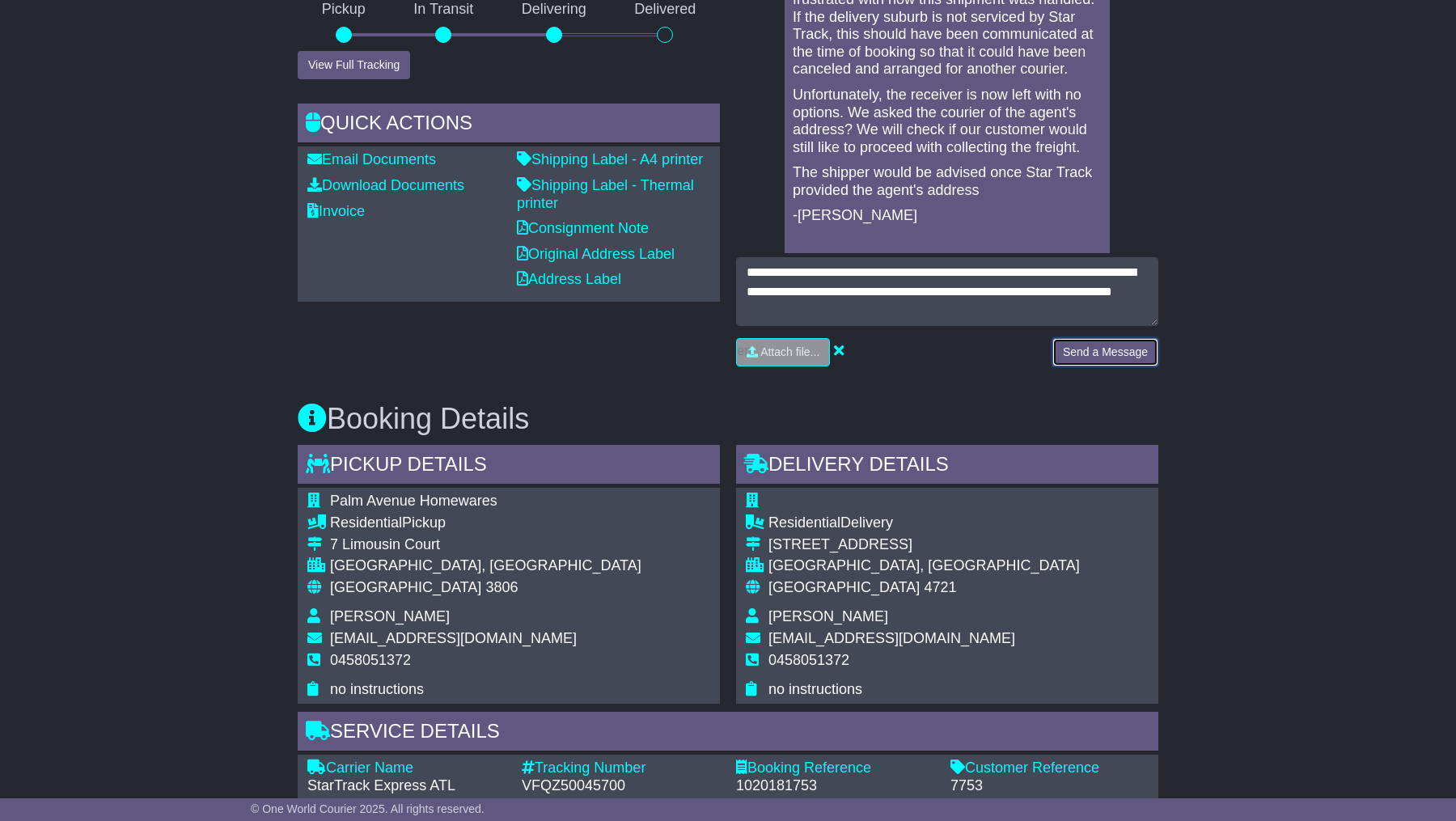
click at [1084, 354] on button "Send a Message" at bounding box center [1105, 352] width 106 height 28
